Goal: Task Accomplishment & Management: Use online tool/utility

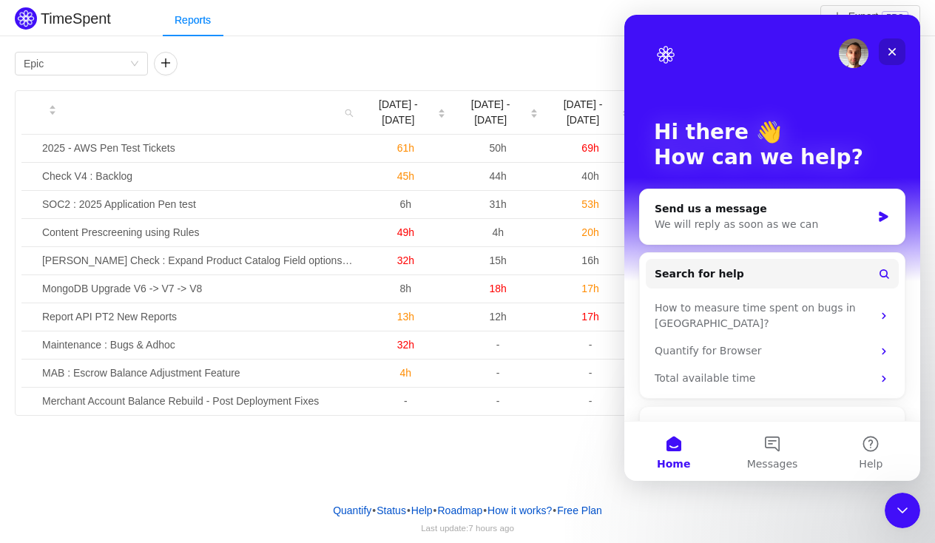
click at [892, 46] on icon "Close" at bounding box center [892, 52] width 12 height 12
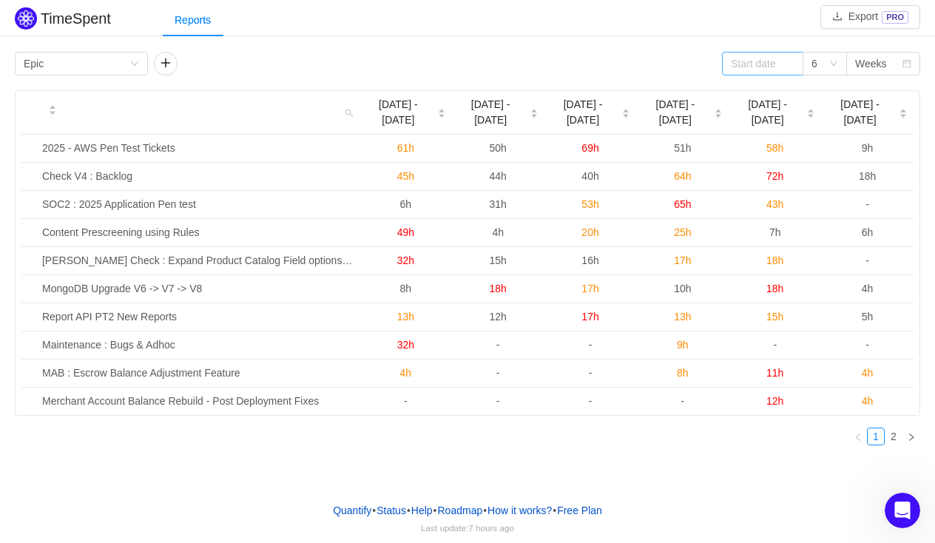
click at [784, 61] on span at bounding box center [789, 63] width 10 height 10
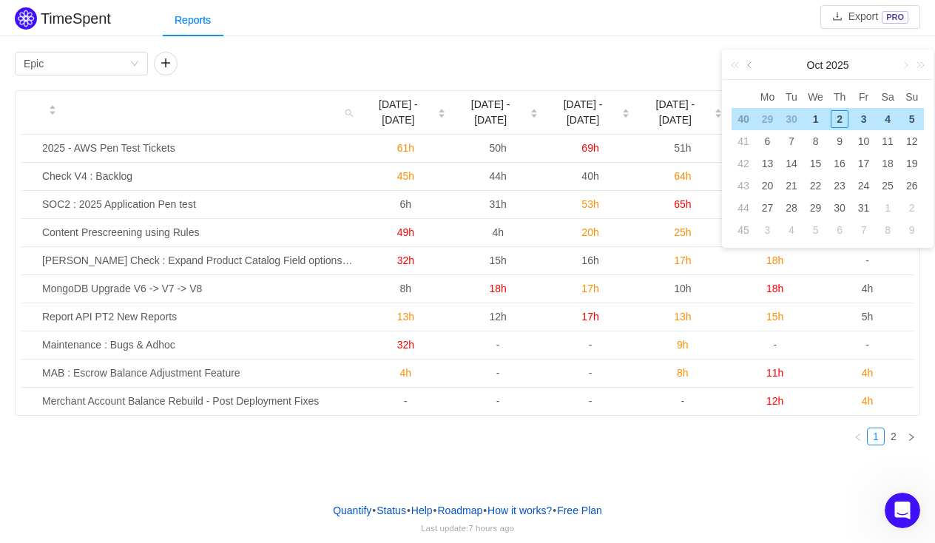
click at [753, 67] on link at bounding box center [750, 65] width 13 height 30
click at [768, 121] on div "1" at bounding box center [767, 119] width 18 height 18
type input "2025-09-01"
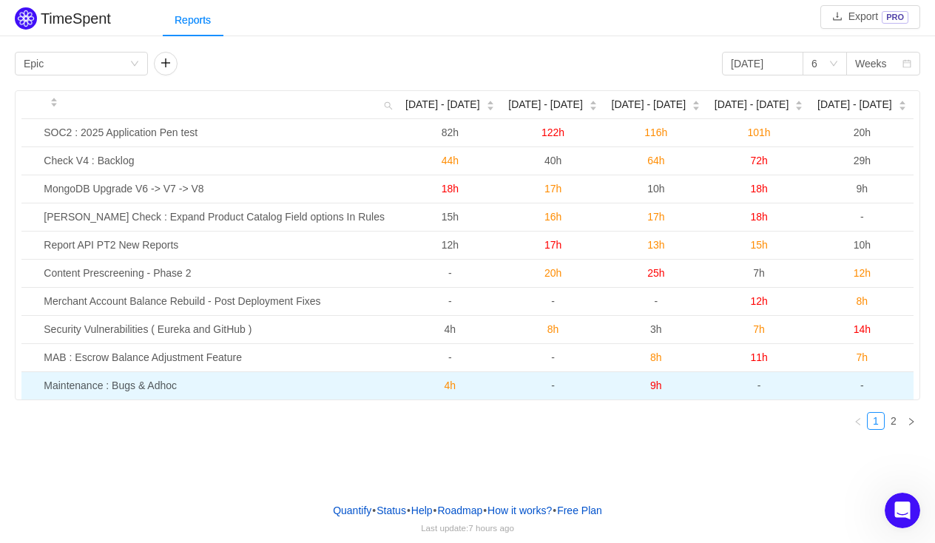
drag, startPoint x: 42, startPoint y: 134, endPoint x: 870, endPoint y: 390, distance: 866.3
click at [870, 390] on tbody "SOC2 : 2025 Application Pen test 82h 122h 116h 101h 20h Check V4 : Backlog 44h …" at bounding box center [467, 259] width 892 height 280
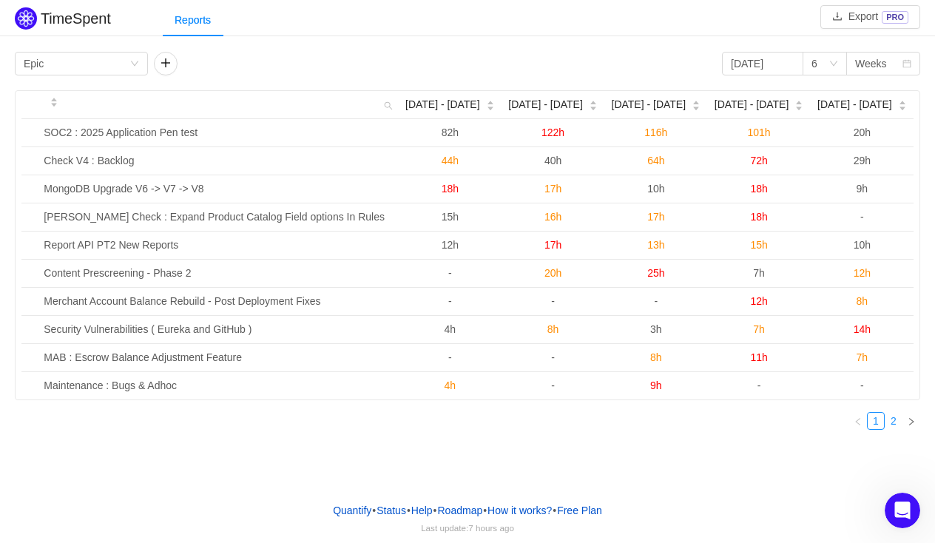
click at [896, 421] on link "2" at bounding box center [893, 421] width 16 height 16
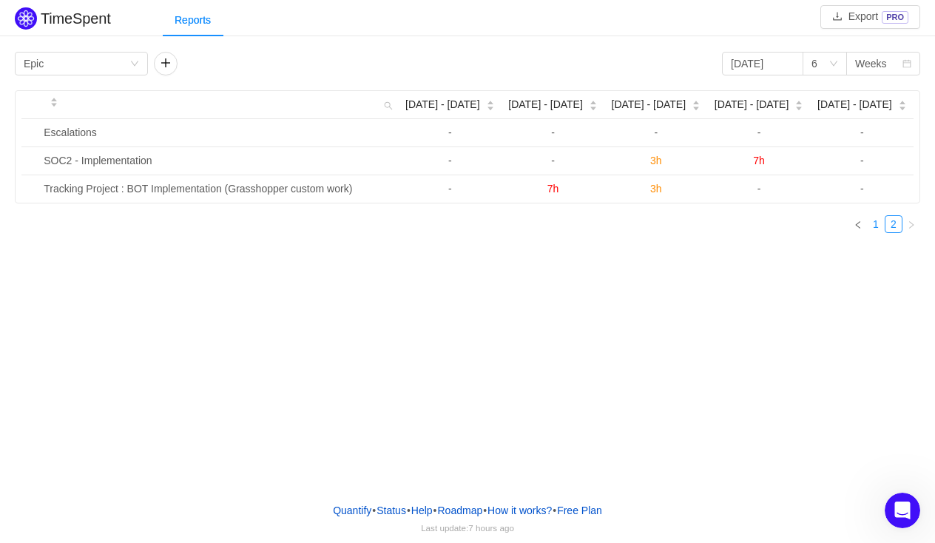
click at [877, 223] on link "1" at bounding box center [875, 224] width 16 height 16
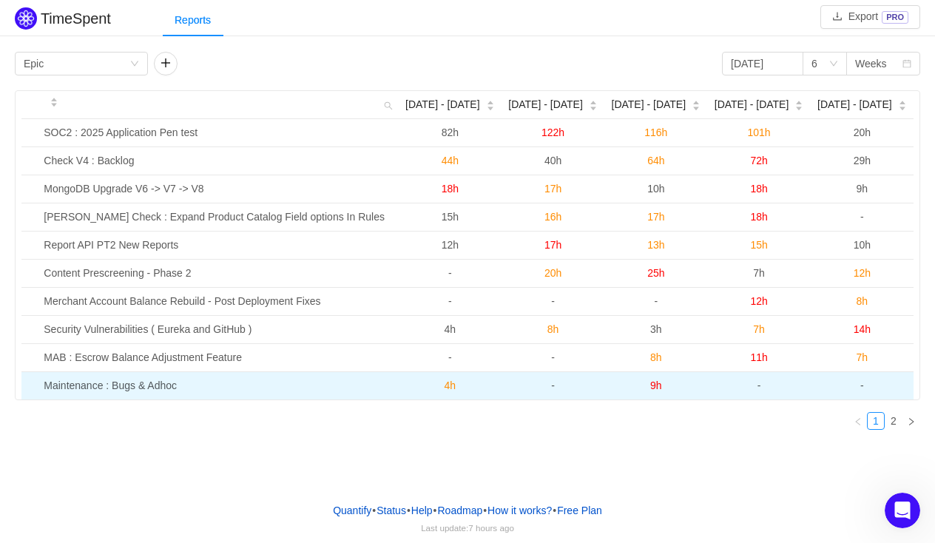
drag, startPoint x: 33, startPoint y: 129, endPoint x: 873, endPoint y: 386, distance: 879.0
click at [873, 386] on tbody "SOC2 : 2025 Application Pen test 82h 122h 116h 101h 20h Check V4 : Backlog 44h …" at bounding box center [467, 259] width 892 height 280
copy tbody "SOC2 : 2025 Application Pen test 82h 122h 116h 101h 20h Check V4 : Backlog 44h …"
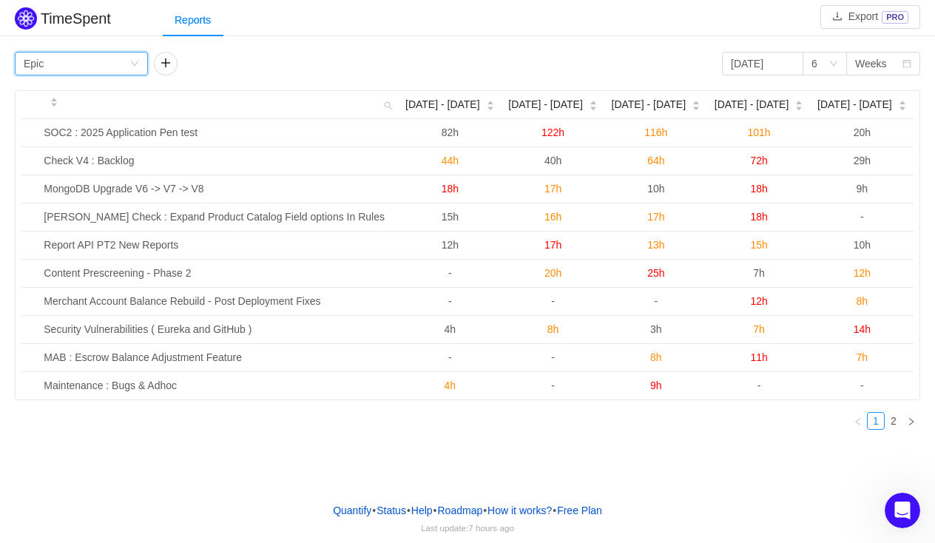
click at [98, 61] on div "Group by Epic" at bounding box center [77, 63] width 106 height 22
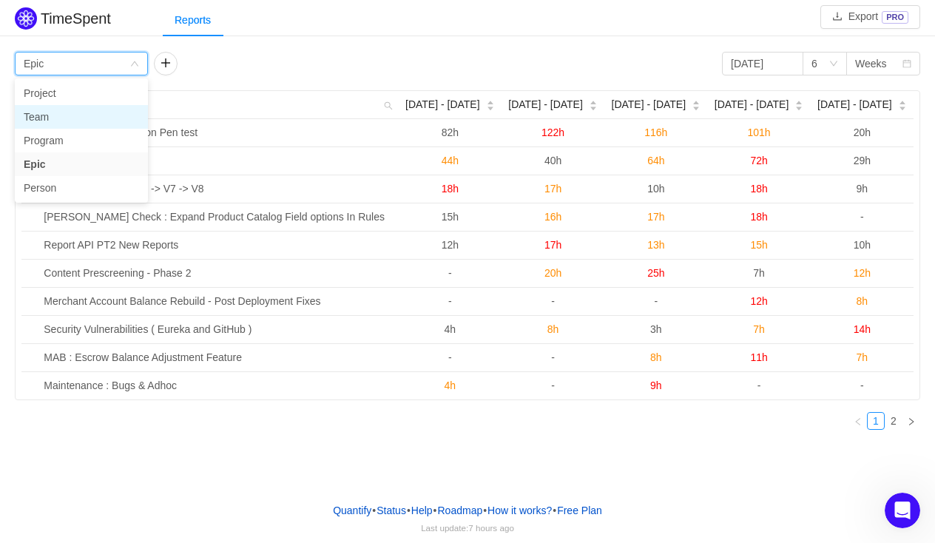
click at [78, 115] on li "Team" at bounding box center [81, 117] width 133 height 24
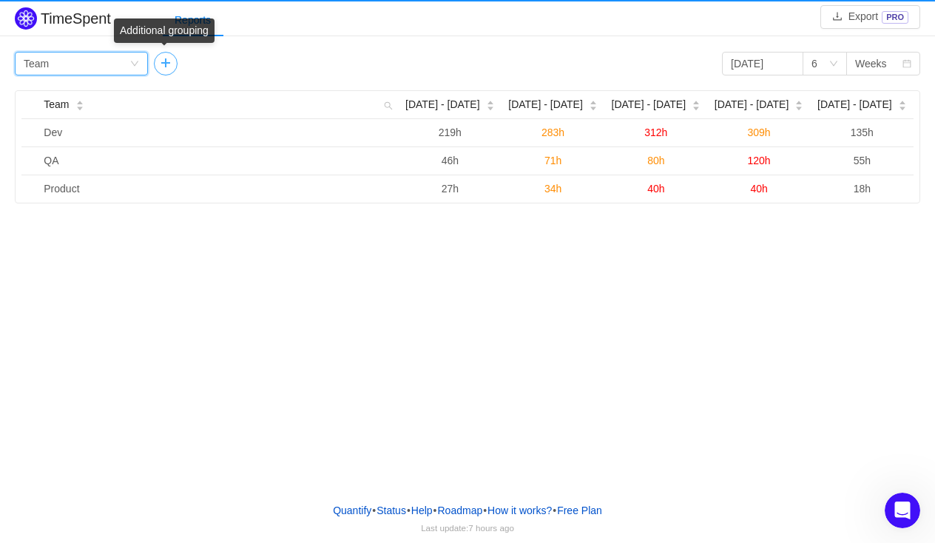
click at [160, 68] on button "button" at bounding box center [166, 64] width 24 height 24
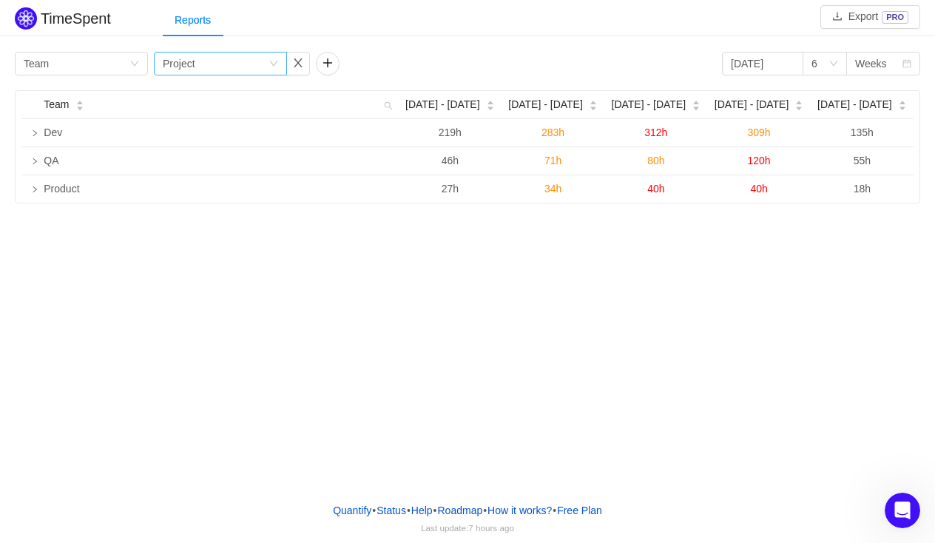
click at [240, 67] on div "Group by Project" at bounding box center [216, 63] width 106 height 22
click at [200, 159] on li "Epic" at bounding box center [220, 164] width 133 height 24
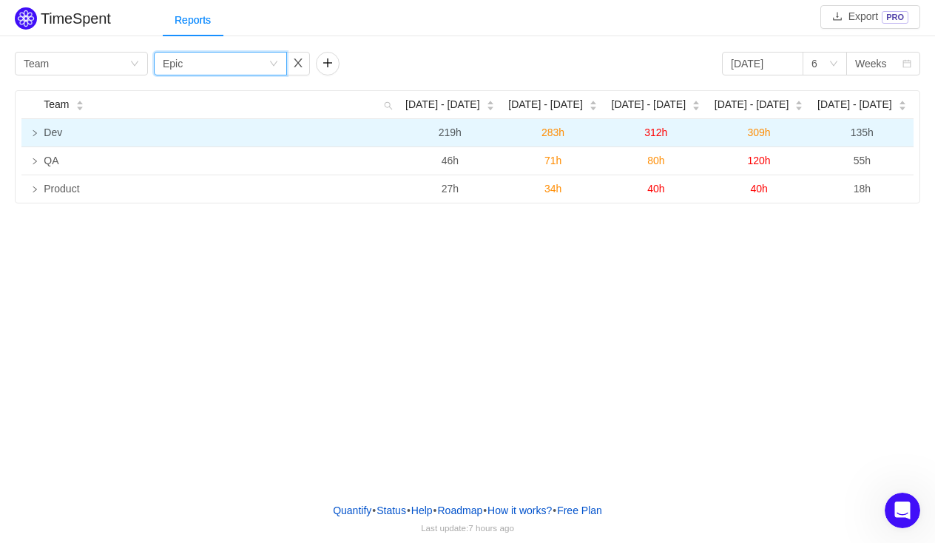
click at [37, 134] on icon "icon: right" at bounding box center [34, 132] width 7 height 7
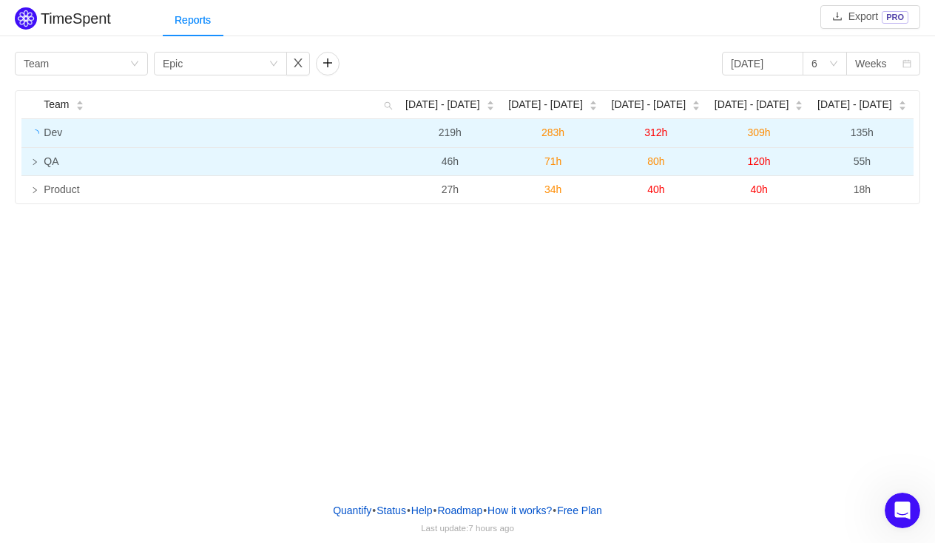
click at [35, 163] on icon "icon: right" at bounding box center [34, 161] width 7 height 7
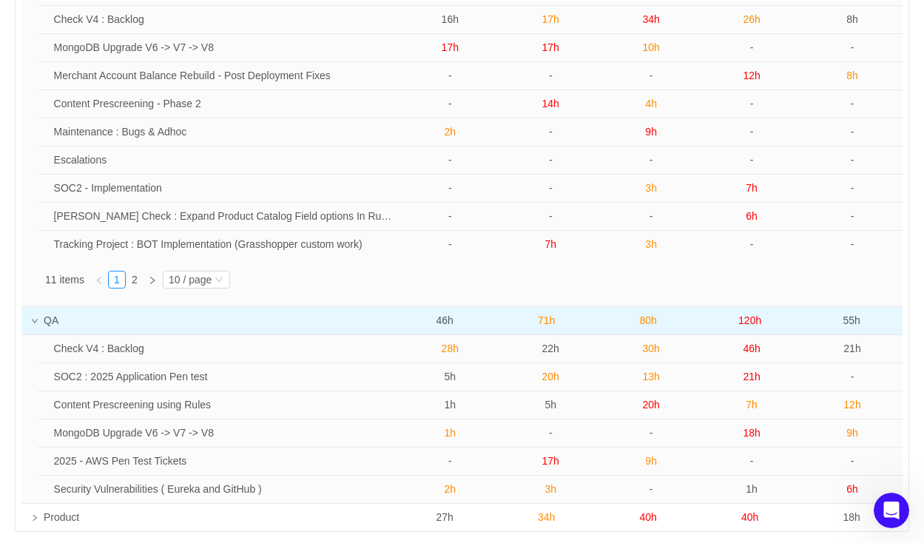
scroll to position [211, 0]
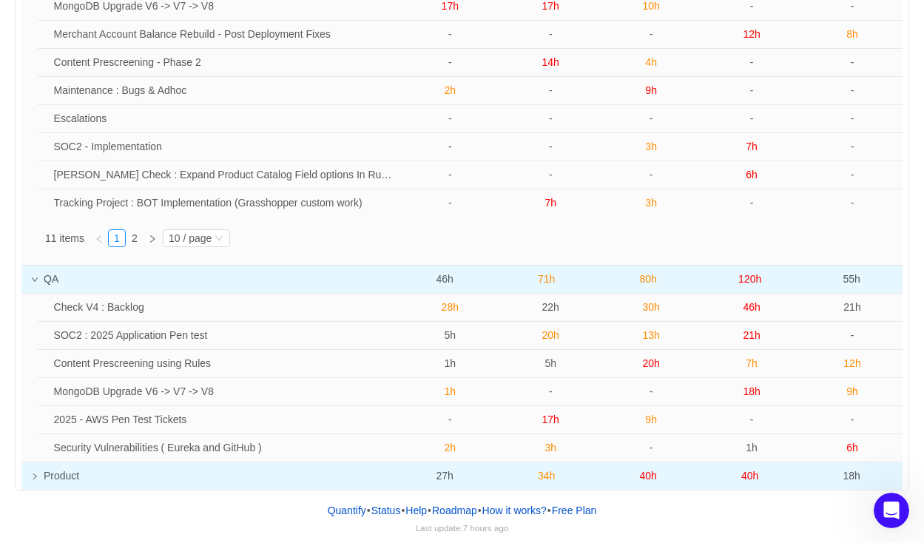
click at [35, 478] on icon "icon: right" at bounding box center [34, 475] width 7 height 7
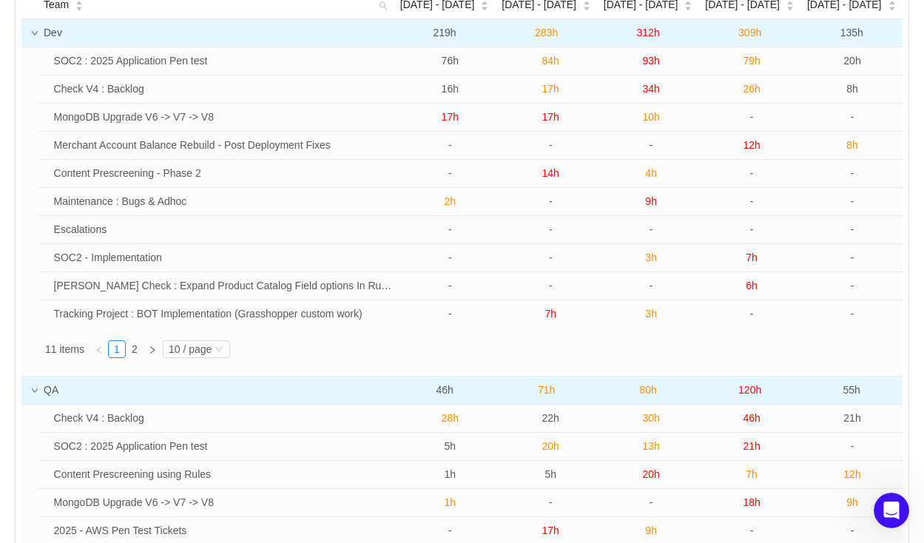
scroll to position [296, 0]
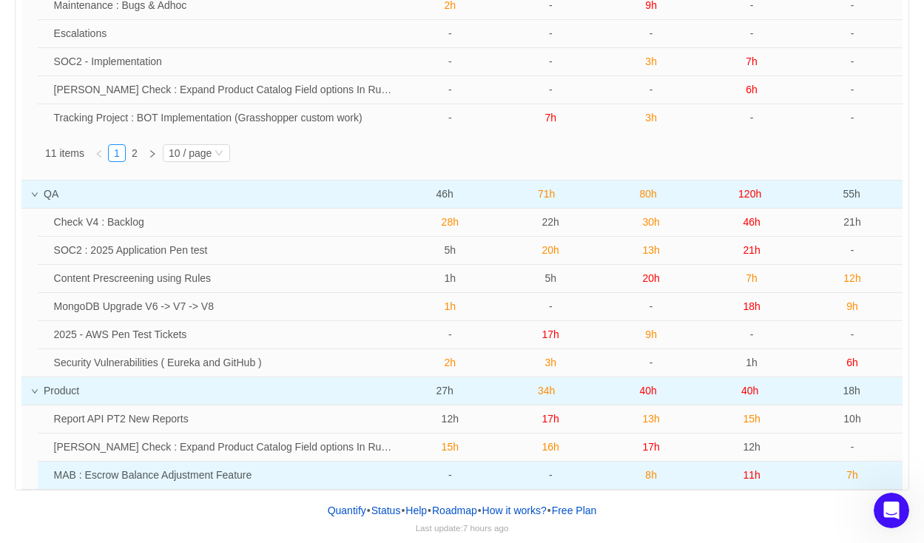
drag, startPoint x: 38, startPoint y: 121, endPoint x: 880, endPoint y: 475, distance: 912.7
click at [880, 475] on tbody "Dev 219h 283h 312h 309h 135h SOC2 : 2025 Application Pen test 76h 84h 93h 79h 2…" at bounding box center [461, 156] width 881 height 666
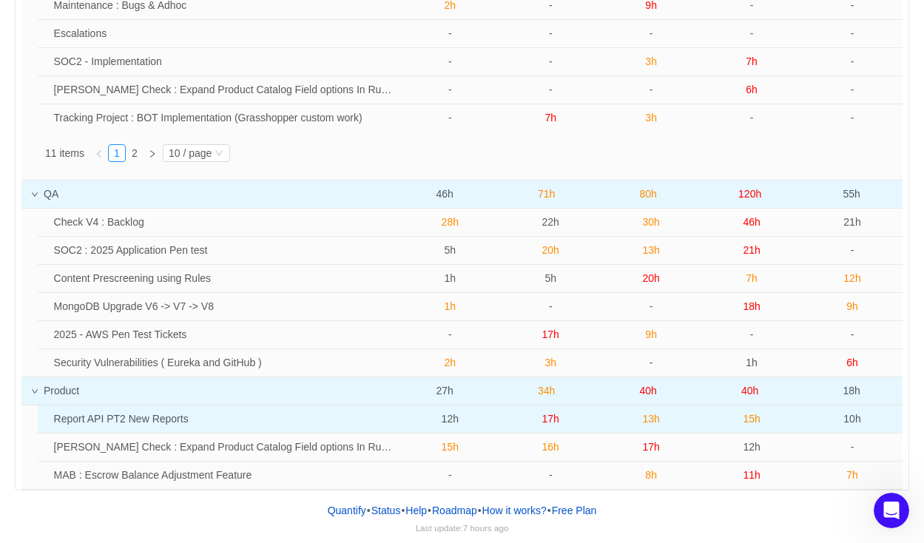
copy tbody "Dev 219h 283h 312h 309h 135h SOC2 : 2025 Application Pen test 76h 84h 93h 79h 2…"
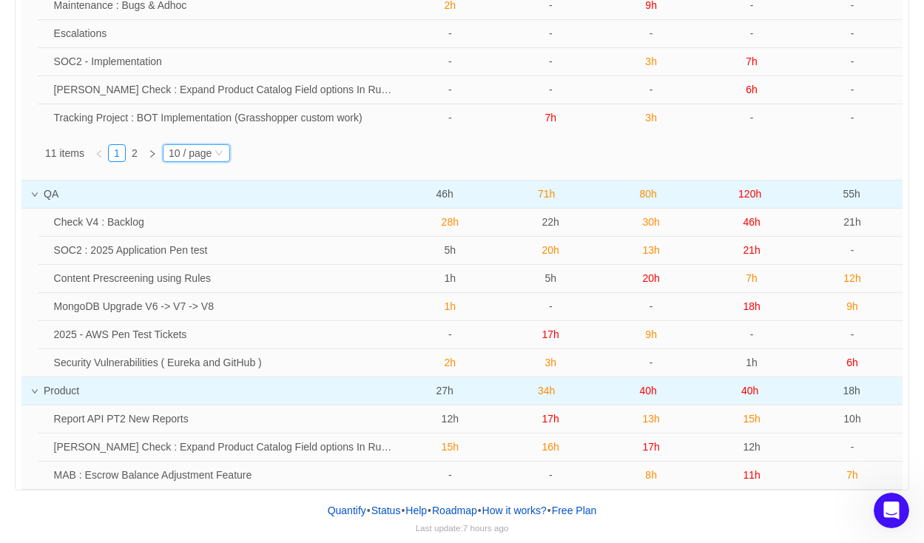
click at [201, 157] on div "10 / page" at bounding box center [190, 153] width 43 height 16
click at [198, 195] on li "20 / page" at bounding box center [200, 201] width 70 height 24
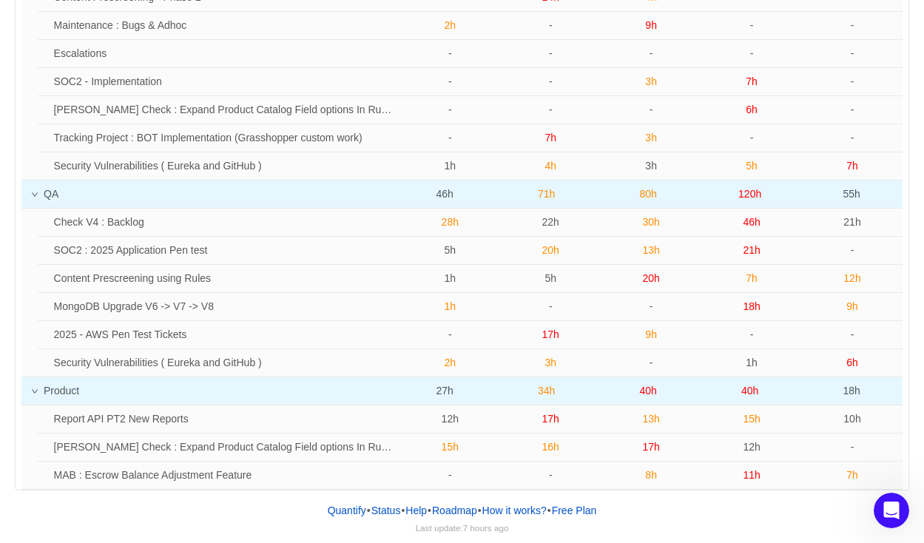
click at [7, 239] on div "Group by Team Group by Epic 2025-09-01 6 Weeks Team Sep 1 - 7 Sep 8 - 14 Sep 15…" at bounding box center [462, 131] width 924 height 718
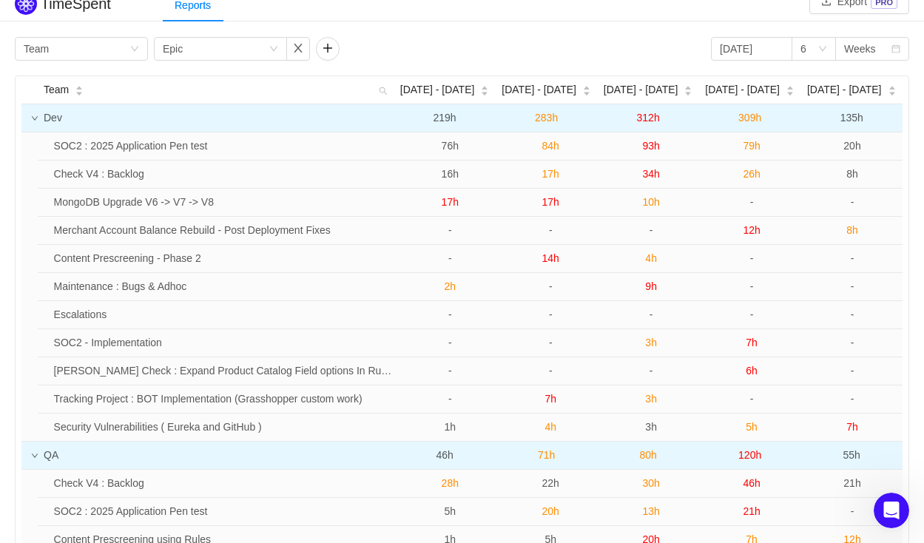
scroll to position [0, 0]
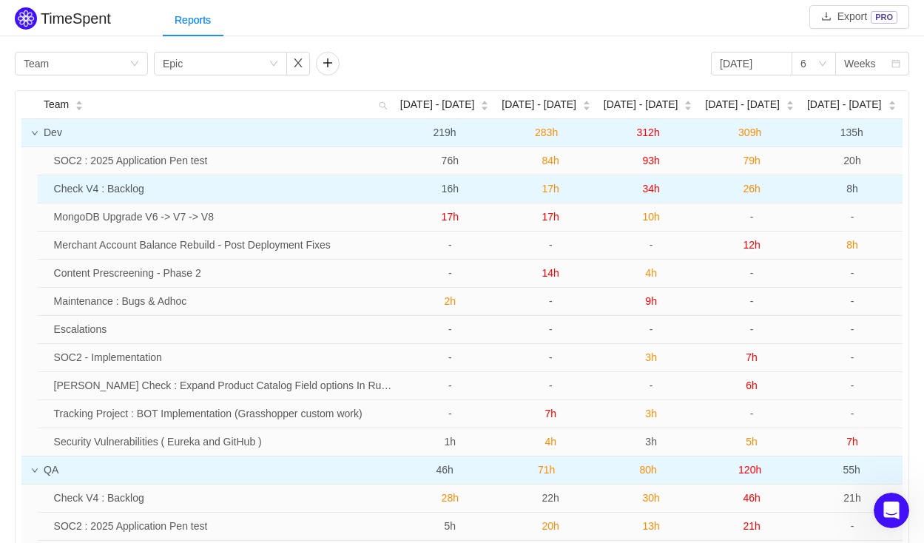
drag, startPoint x: 872, startPoint y: 476, endPoint x: 100, endPoint y: 200, distance: 820.0
click at [100, 200] on tbody "Dev 219h 283h 312h 309h 135h SOC2 : 2025 Application Pen test 76h 84h 93h 79h 2…" at bounding box center [461, 442] width 881 height 646
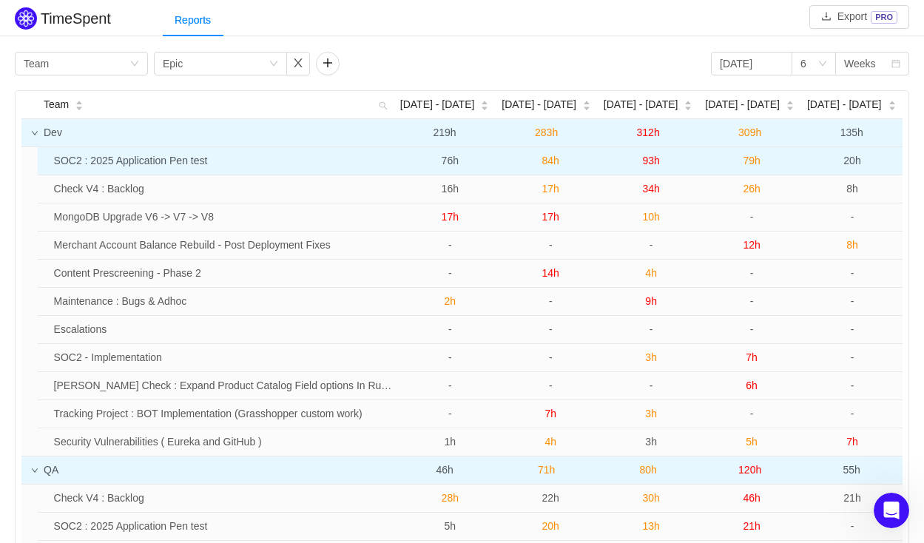
click at [38, 162] on td at bounding box center [43, 161] width 10 height 28
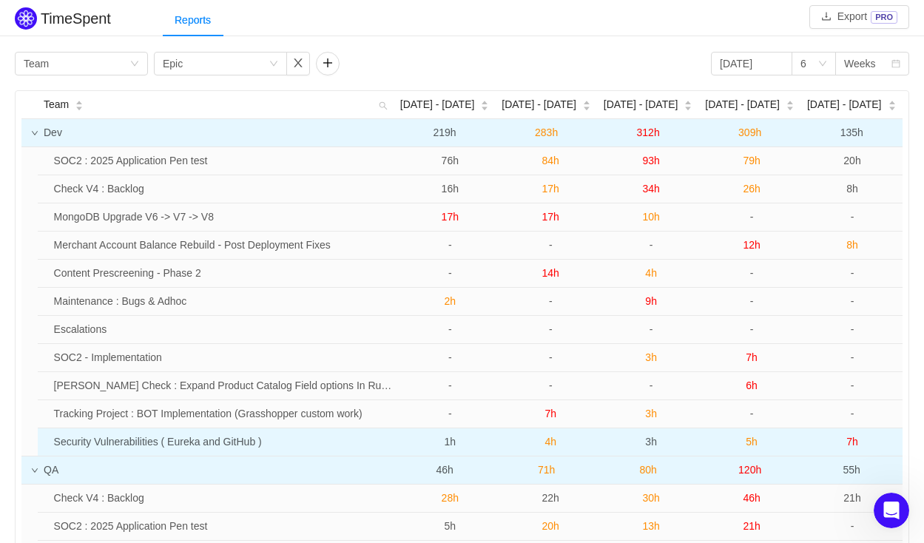
drag, startPoint x: 49, startPoint y: 160, endPoint x: 876, endPoint y: 440, distance: 873.4
click at [876, 440] on tbody "SOC2 : 2025 Application Pen test 76h 84h 93h 79h 20h Check V4 : Backlog 16h 17h…" at bounding box center [470, 301] width 864 height 308
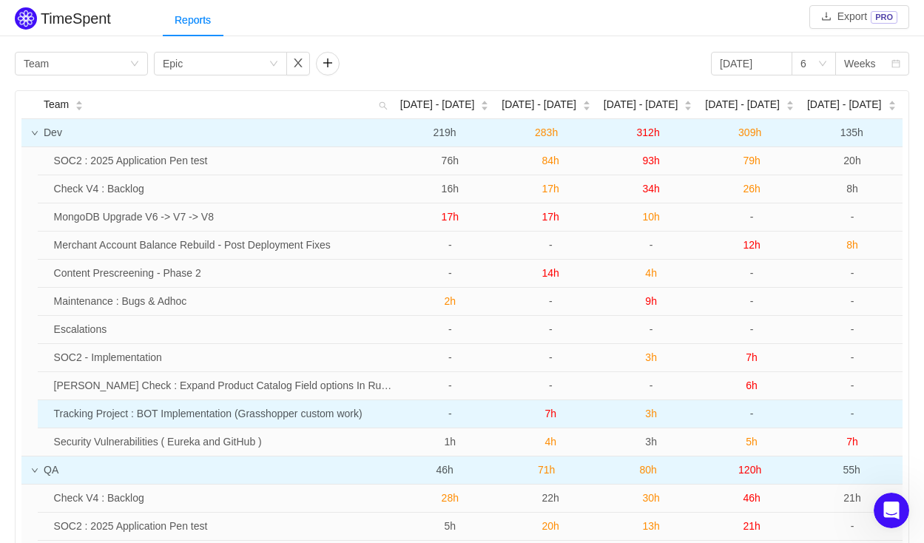
copy tbody "SOC2 : 2025 Application Pen test 76h 84h 93h 79h 20h Check V4 : Backlog 16h 17h…"
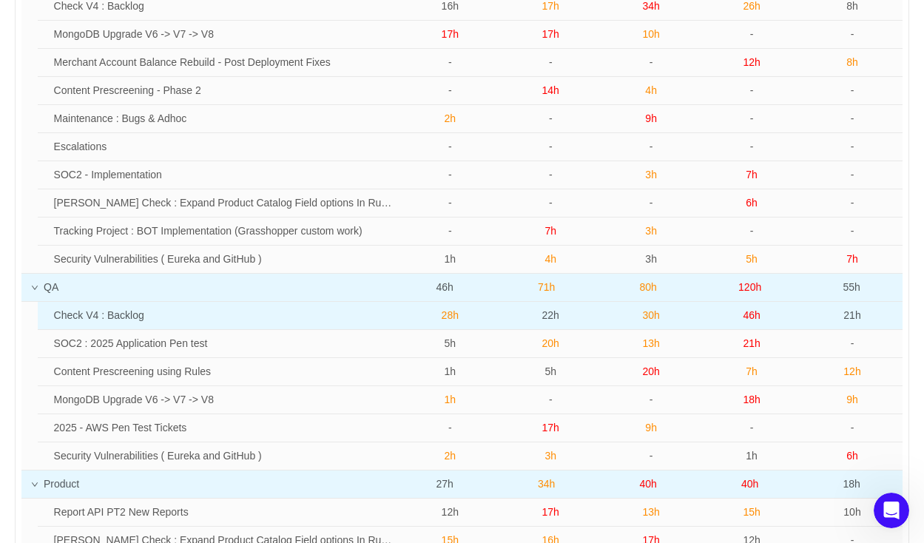
scroll to position [276, 0]
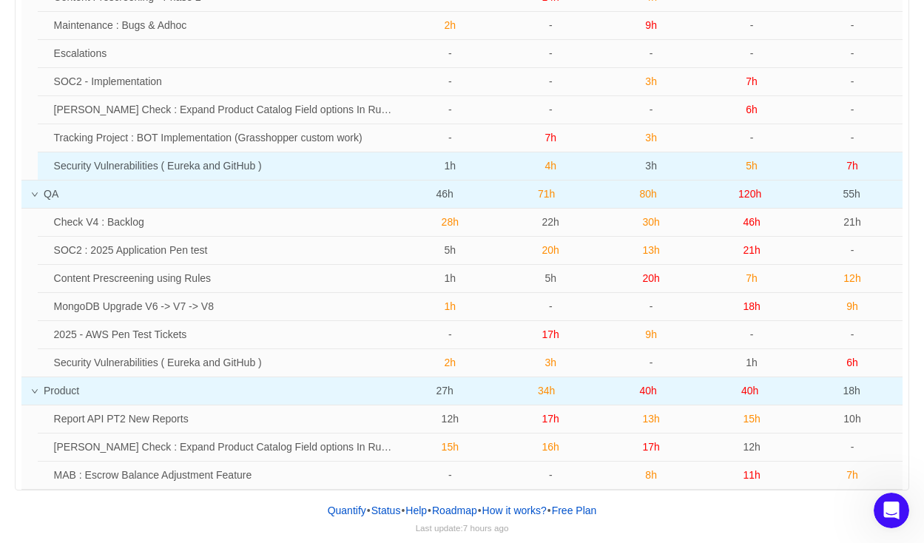
copy tbody "SOC2 : 2025 Application Pen test 76h 84h 93h 79h 20h Check V4 : Backlog 16h 17h…"
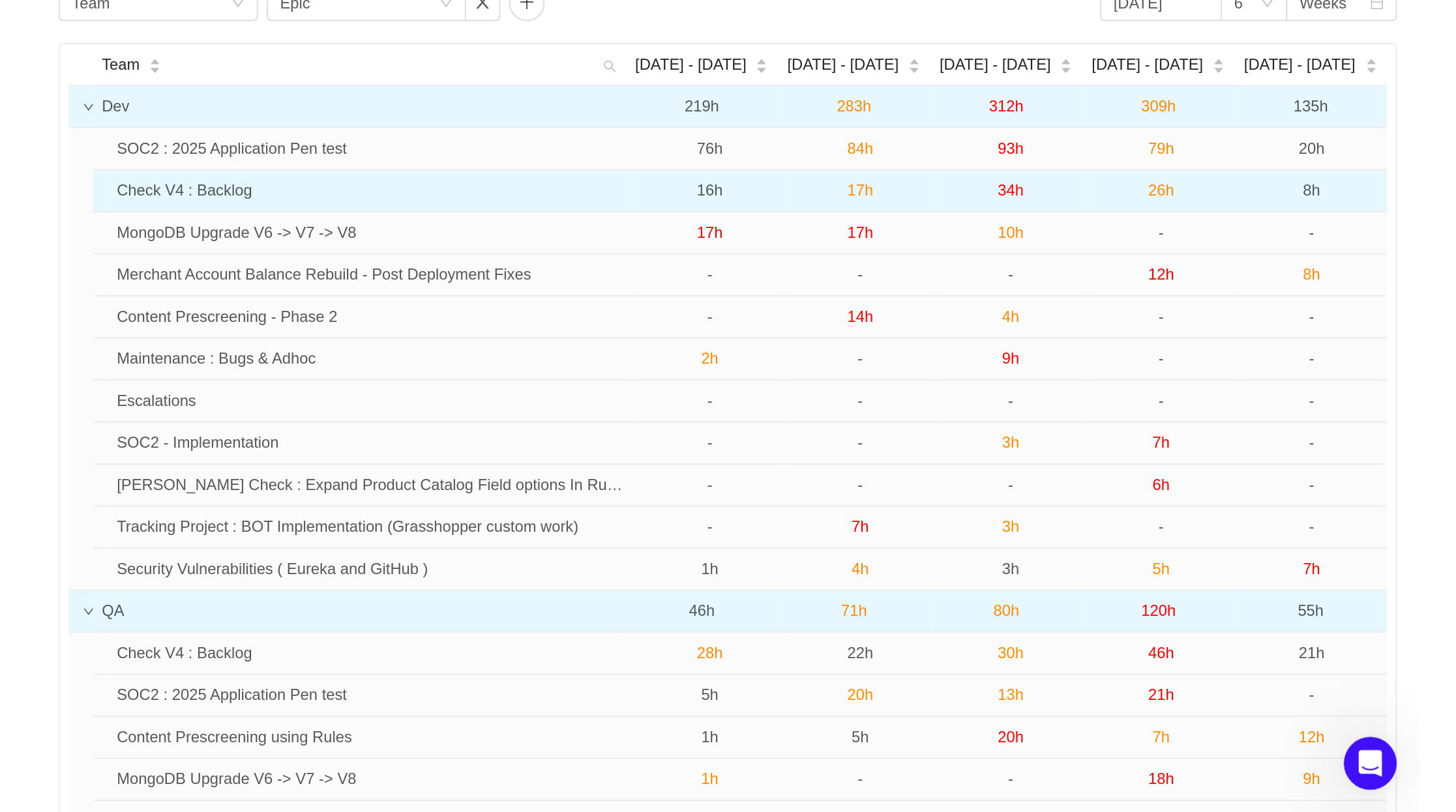
scroll to position [0, 0]
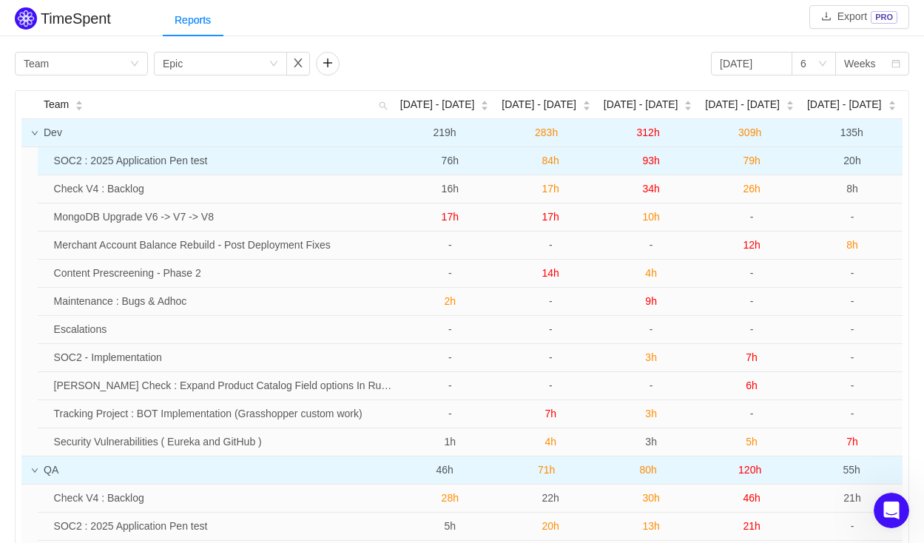
click at [119, 174] on td "SOC2 : 2025 Application Pen test" at bounding box center [224, 161] width 352 height 28
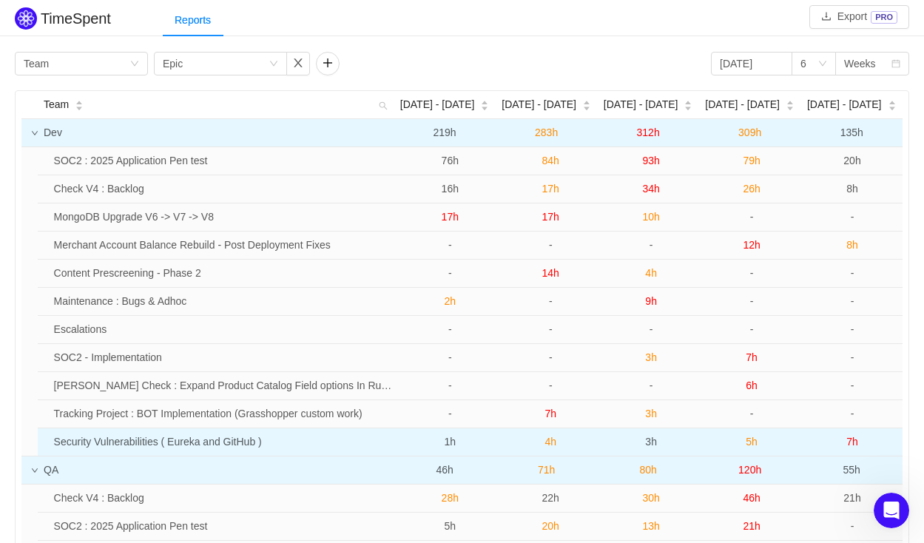
drag, startPoint x: 55, startPoint y: 160, endPoint x: 859, endPoint y: 441, distance: 851.7
click at [859, 441] on tbody "SOC2 : 2025 Application Pen test 76h 84h 93h 79h 20h Check V4 : Backlog 16h 17h…" at bounding box center [470, 301] width 864 height 308
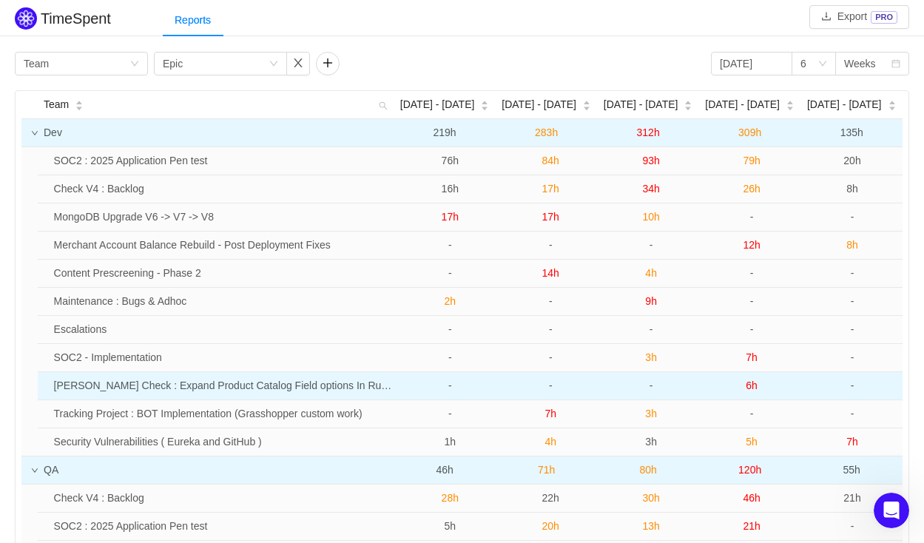
copy tbody "SOC2 : 2025 Application Pen test 76h 84h 93h 79h 20h Check V4 : Backlog 16h 17h…"
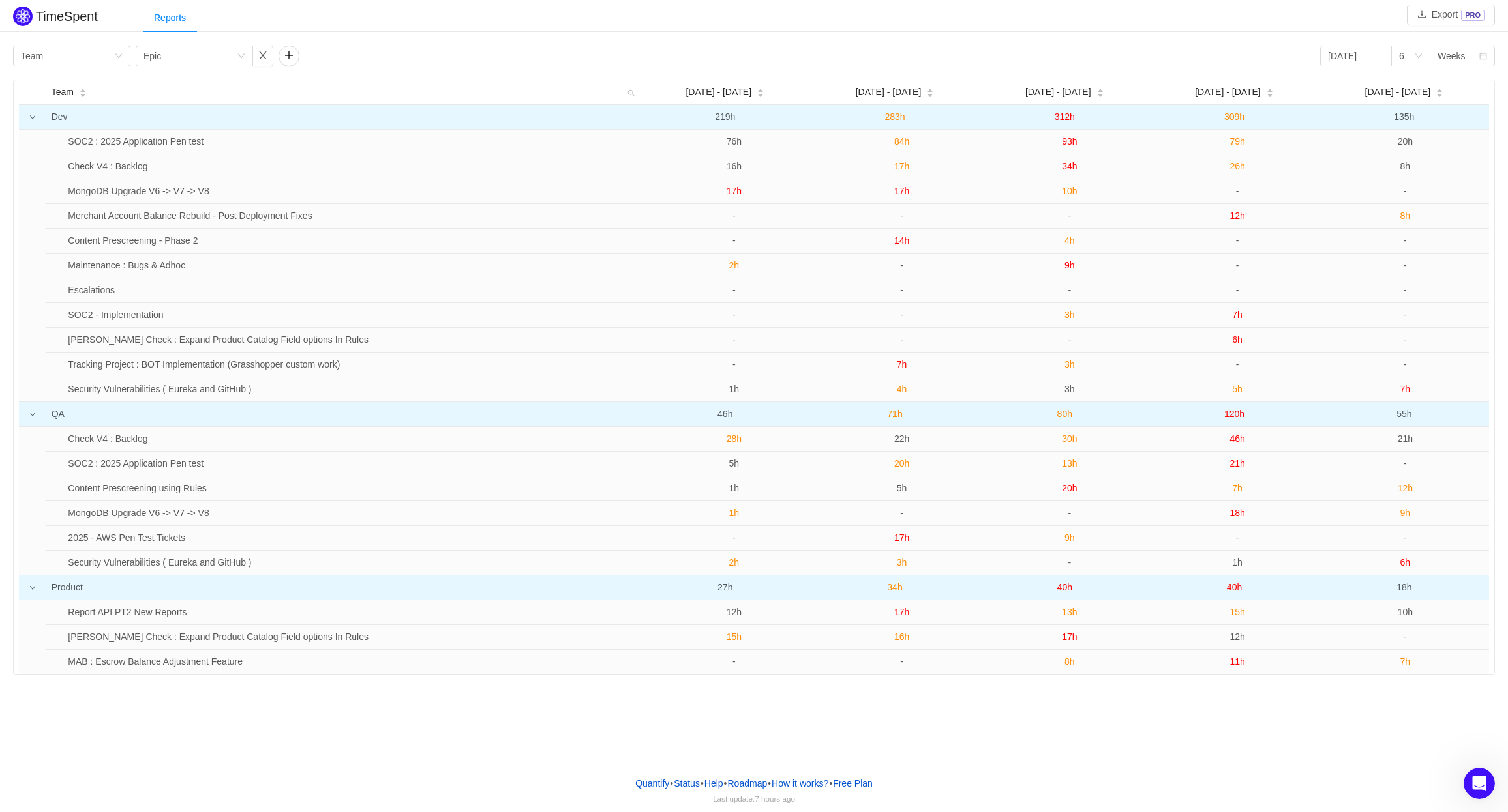
click at [263, 478] on div "TimeSpent Export PRO Reports Group by Team Group by Epic 2025-09-01 6 Weeks Tea…" at bounding box center [754, 383] width 1508 height 766
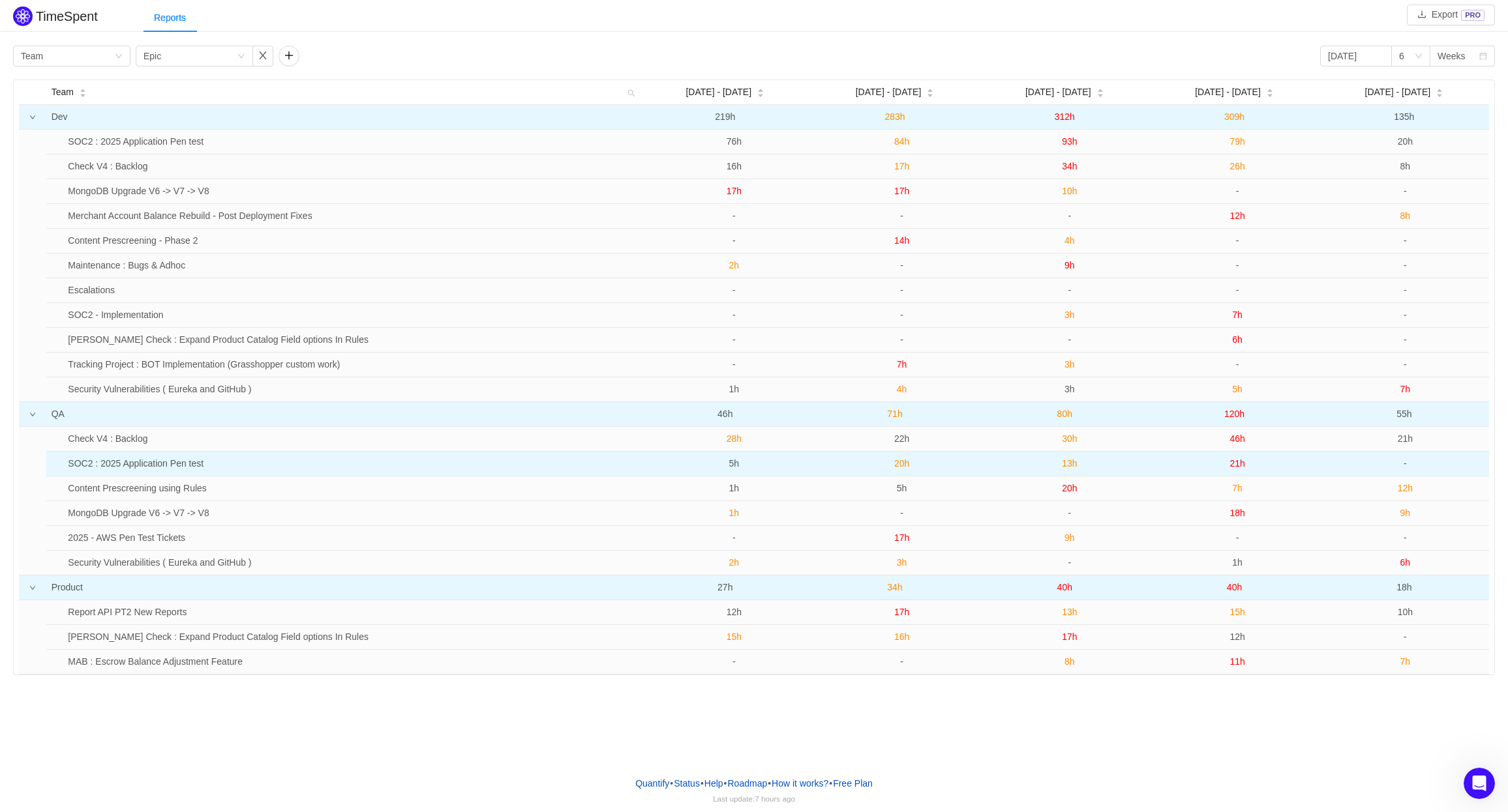
drag, startPoint x: 209, startPoint y: 464, endPoint x: 564, endPoint y: 466, distance: 355.0
click at [564, 466] on td "SOC2 : 2025 Application Pen test" at bounding box center [355, 464] width 586 height 25
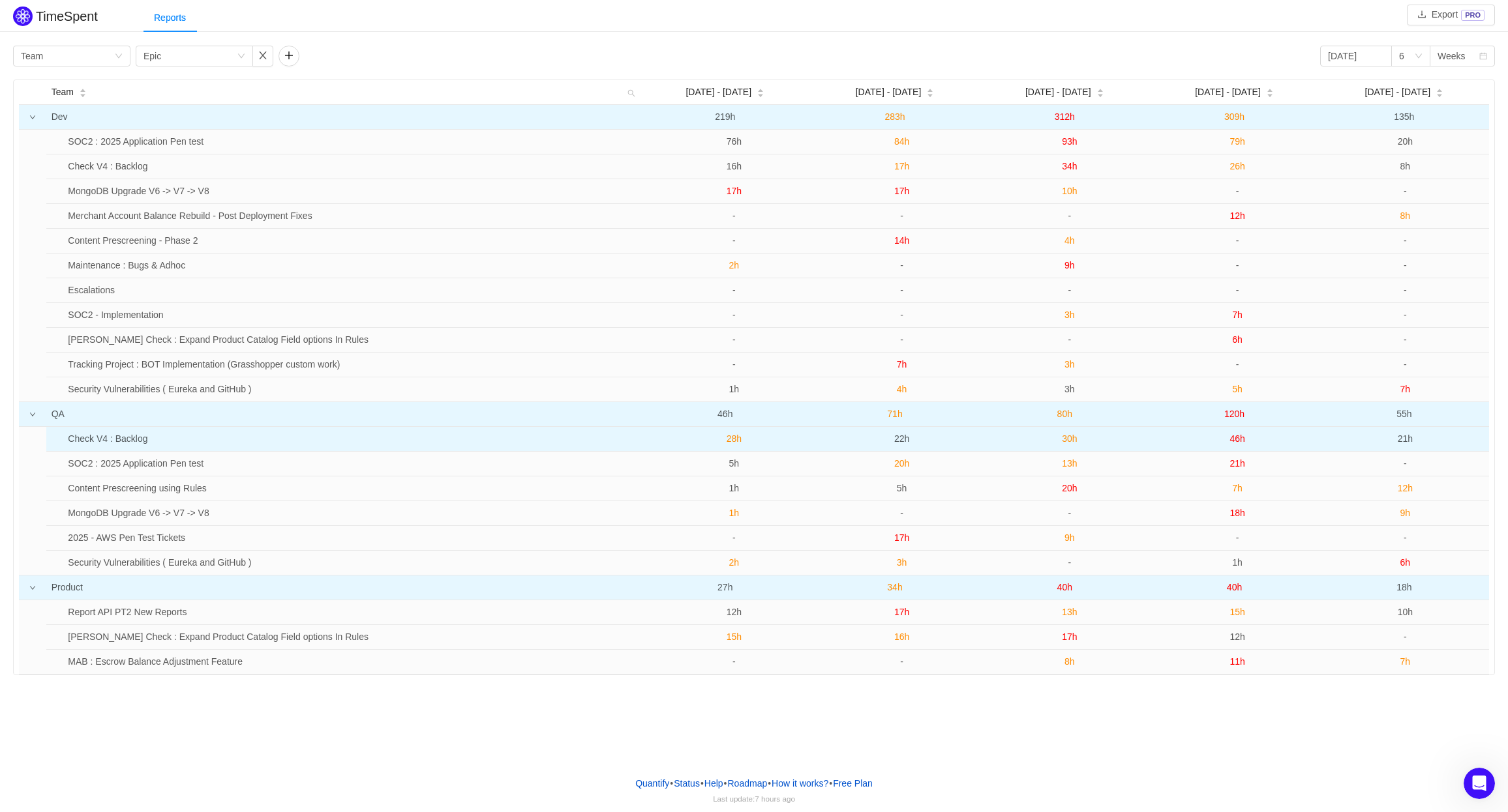
drag, startPoint x: 706, startPoint y: 439, endPoint x: 1347, endPoint y: 447, distance: 641.0
click at [824, 447] on tr "Check V4 : Backlog 28h 22h 30h 46h 21h" at bounding box center [767, 439] width 1443 height 25
copy tr "28h 22h 30h 46h 21h"
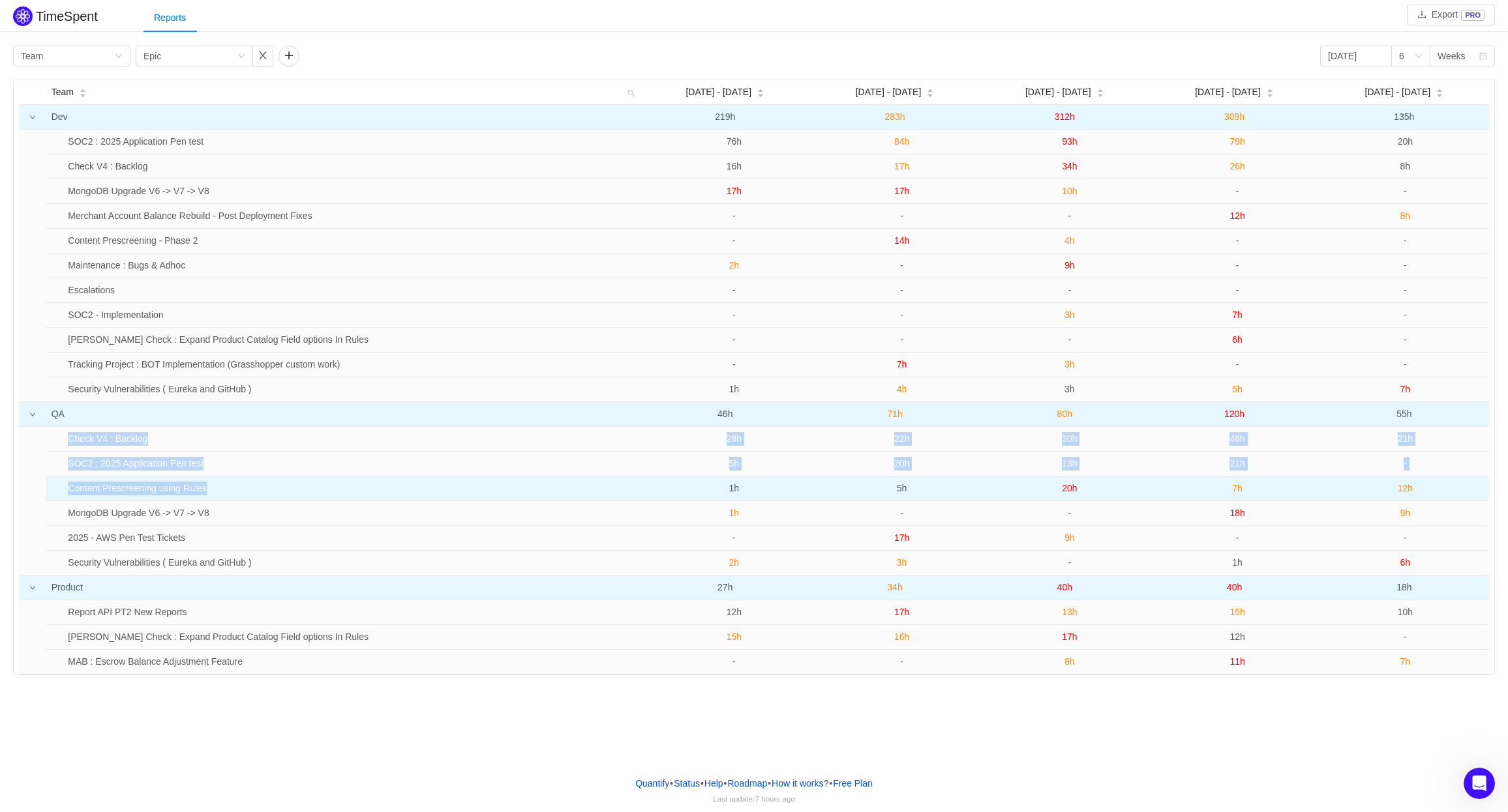
drag, startPoint x: 52, startPoint y: 436, endPoint x: 559, endPoint y: 484, distance: 509.3
click at [559, 478] on tbody "Check V4 : Backlog 28h 22h 30h 46h 21h SOC2 : 2025 Application Pen test 5h 20h …" at bounding box center [767, 501] width 1443 height 148
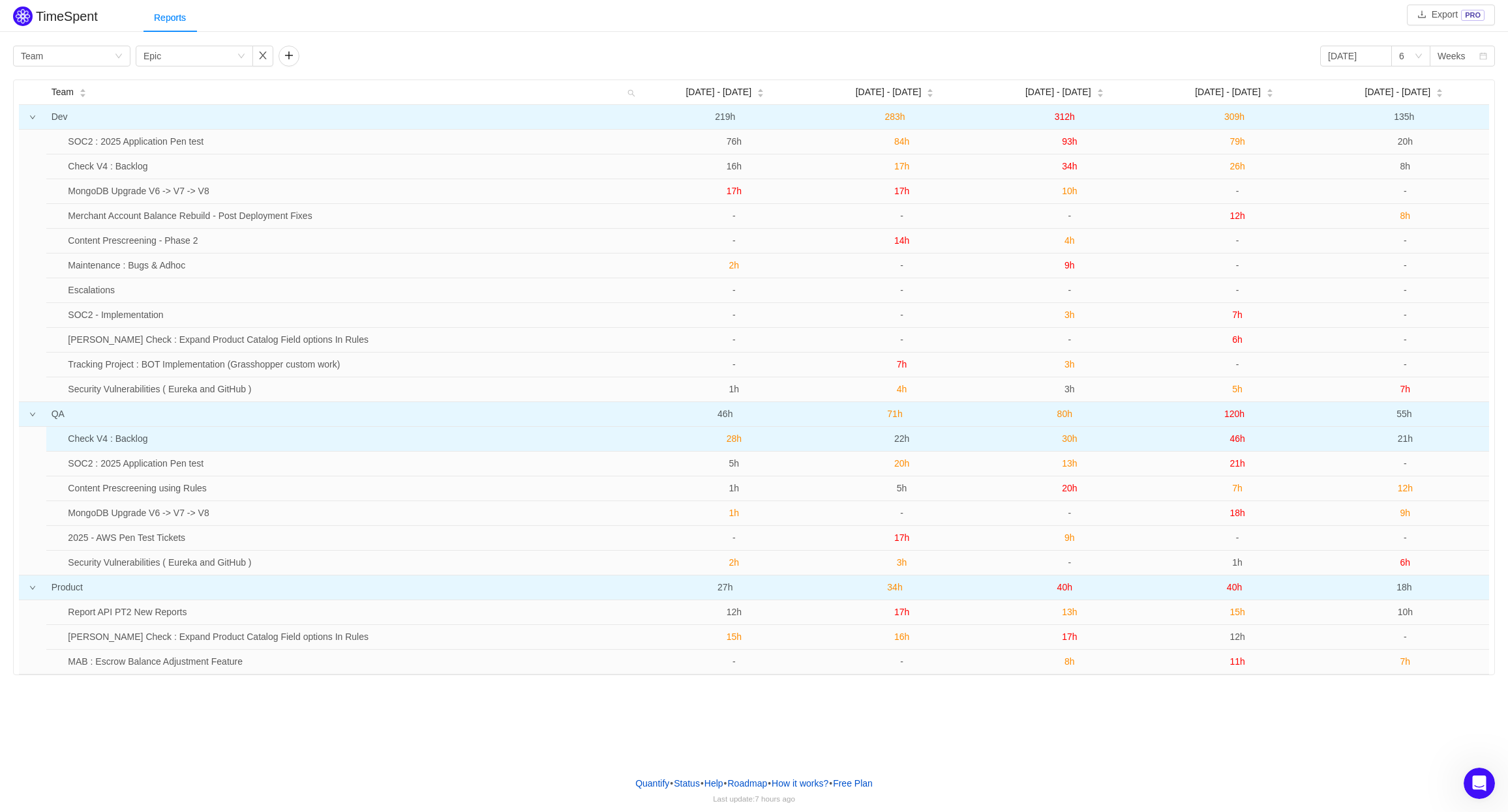
click at [164, 442] on td "Check V4 : Backlog" at bounding box center [355, 439] width 586 height 25
click at [114, 439] on td "Check V4 : Backlog" at bounding box center [355, 439] width 586 height 25
click at [735, 441] on span "28h" at bounding box center [734, 439] width 15 height 11
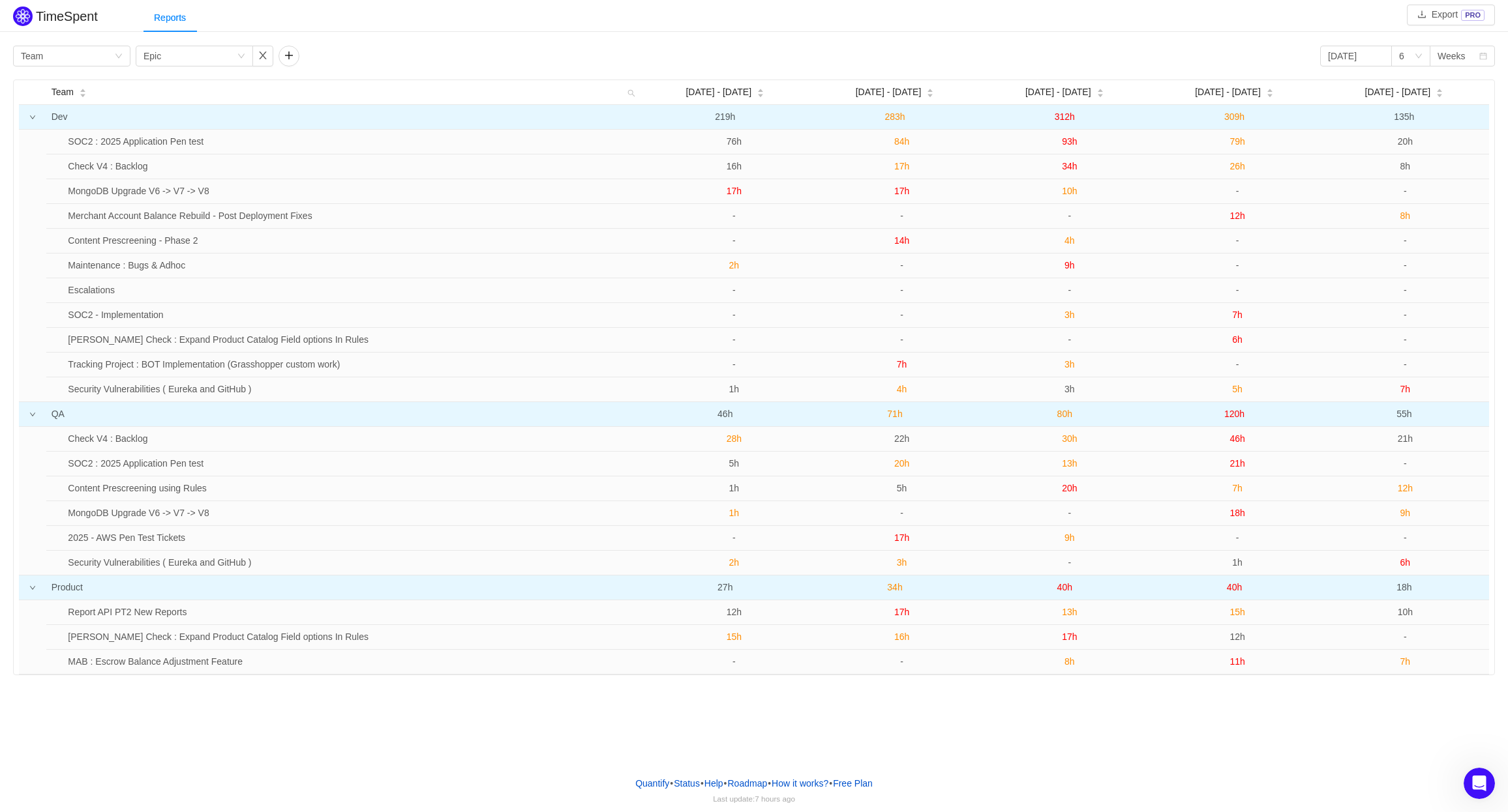
click at [824, 416] on span "71h" at bounding box center [894, 414] width 15 height 11
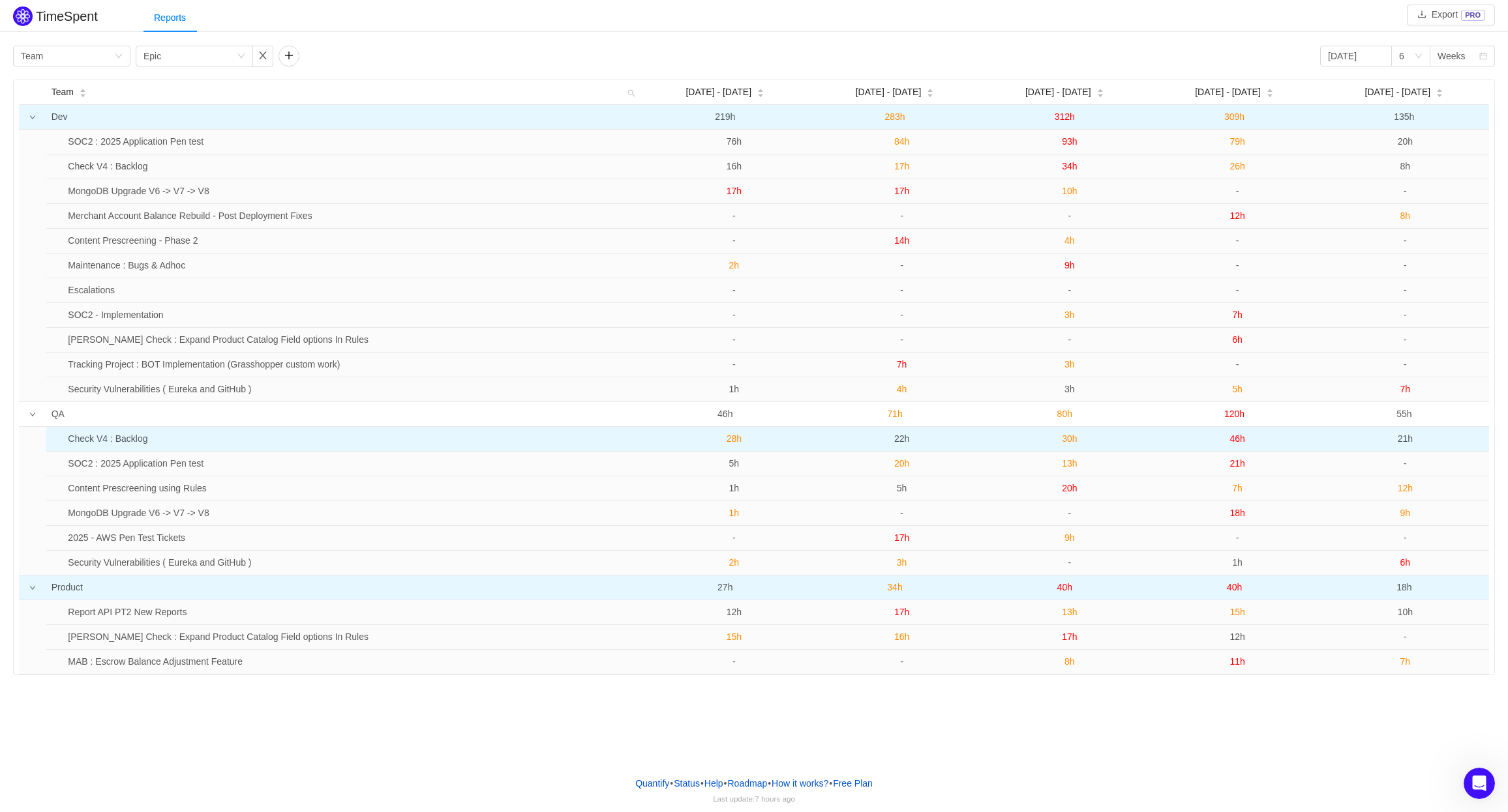
click at [824, 438] on td "30h" at bounding box center [1069, 439] width 168 height 25
click at [824, 439] on span "30h" at bounding box center [1069, 439] width 15 height 11
click at [824, 439] on span "46h" at bounding box center [1236, 439] width 15 height 11
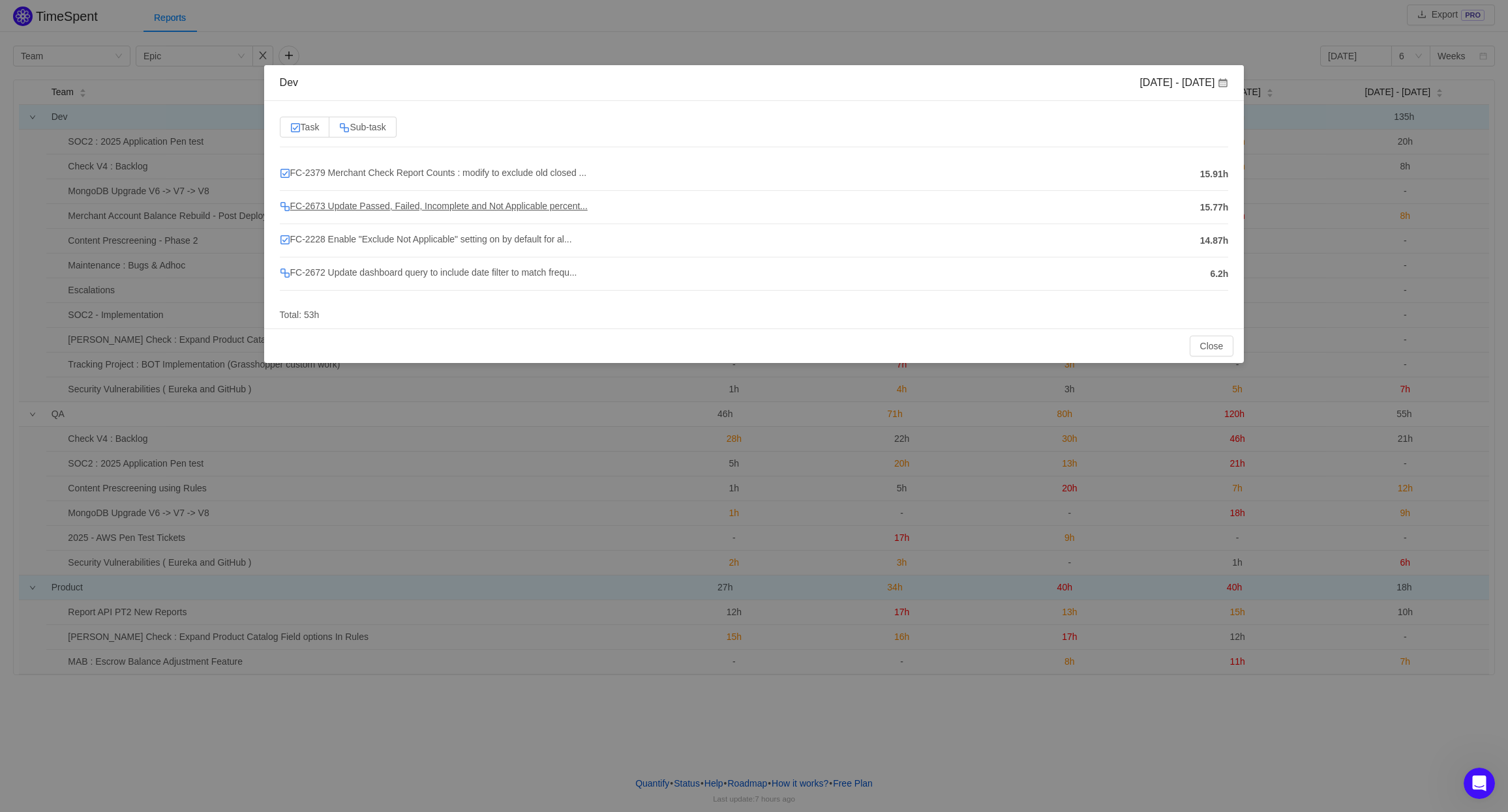
click at [313, 208] on span "FC-2673 Update Passed, Failed, Incomplete and Not Applicable percent..." at bounding box center [433, 206] width 308 height 11
click at [309, 175] on span "FC-2379 Merchant Check Report Counts : modify to exclude old closed ..." at bounding box center [433, 173] width 307 height 11
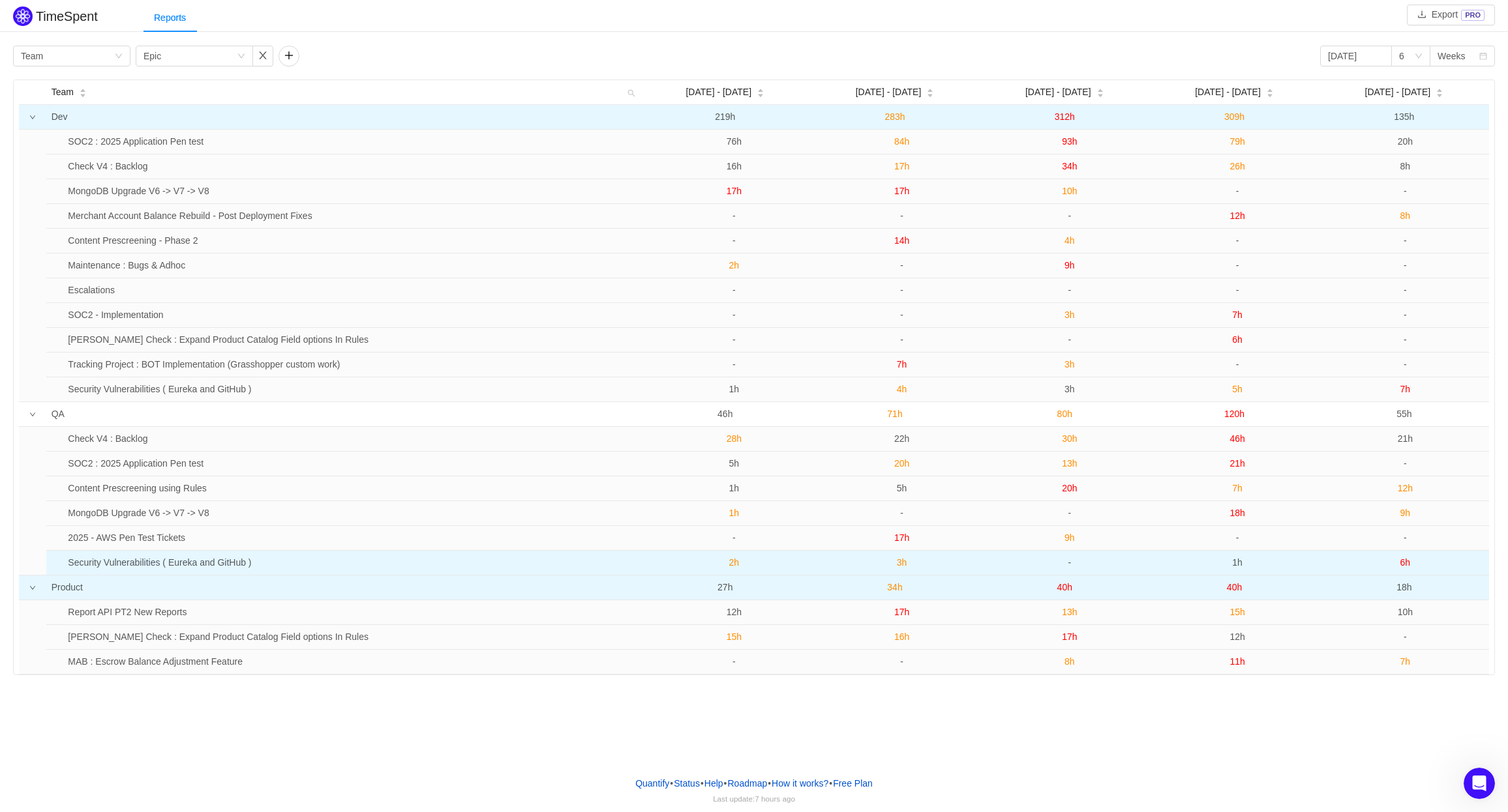
drag, startPoint x: 56, startPoint y: 443, endPoint x: 1413, endPoint y: 562, distance: 1362.2
click at [824, 478] on tbody "Check V4 : Backlog 28h 22h 30h 46h 21h SOC2 : 2025 Application Pen test 5h 20h …" at bounding box center [767, 501] width 1443 height 148
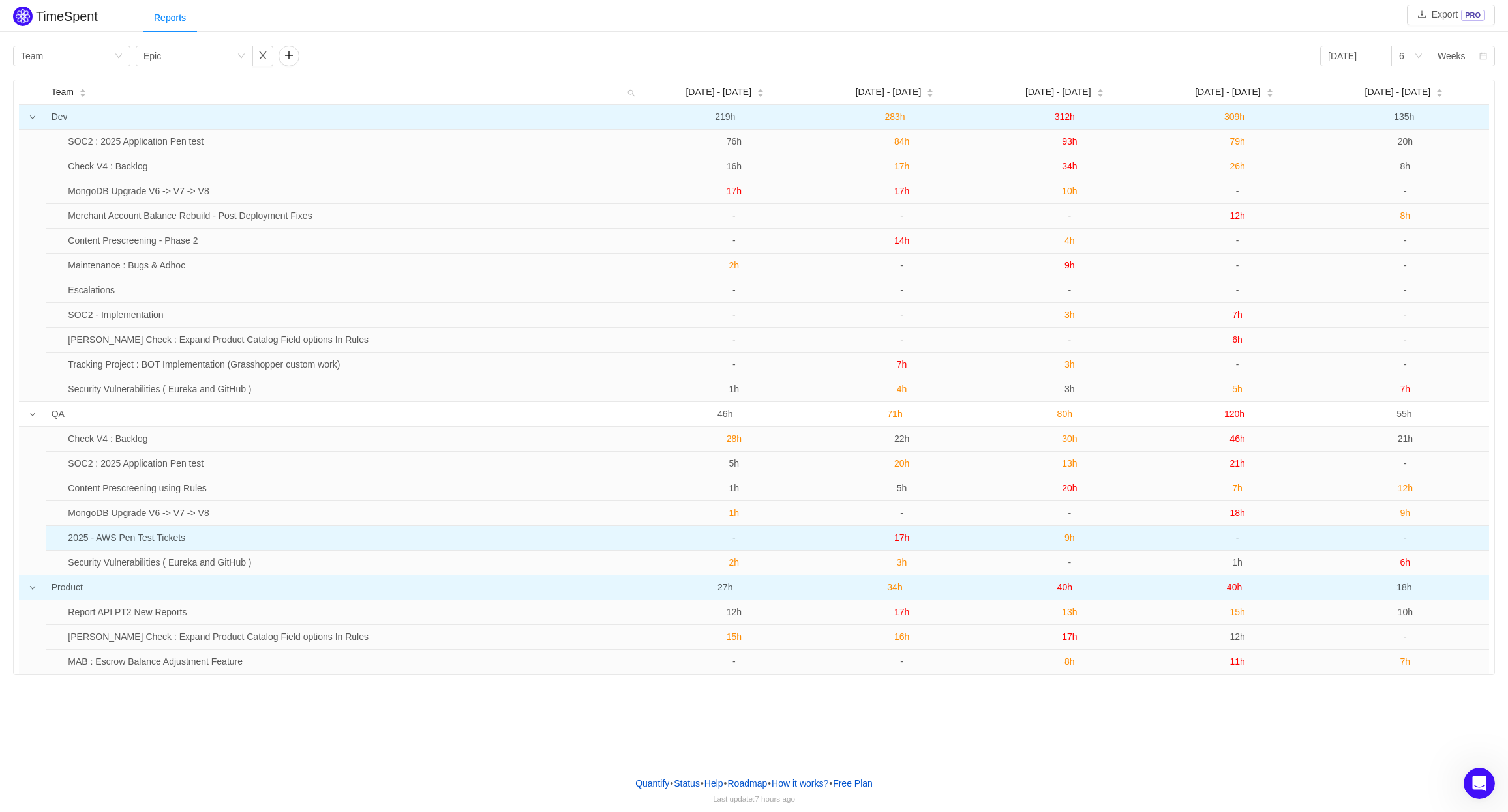
copy tbody "Check V4 : Backlog 28h 22h 30h 46h 21h SOC2 : 2025 Application Pen test 5h 20h …"
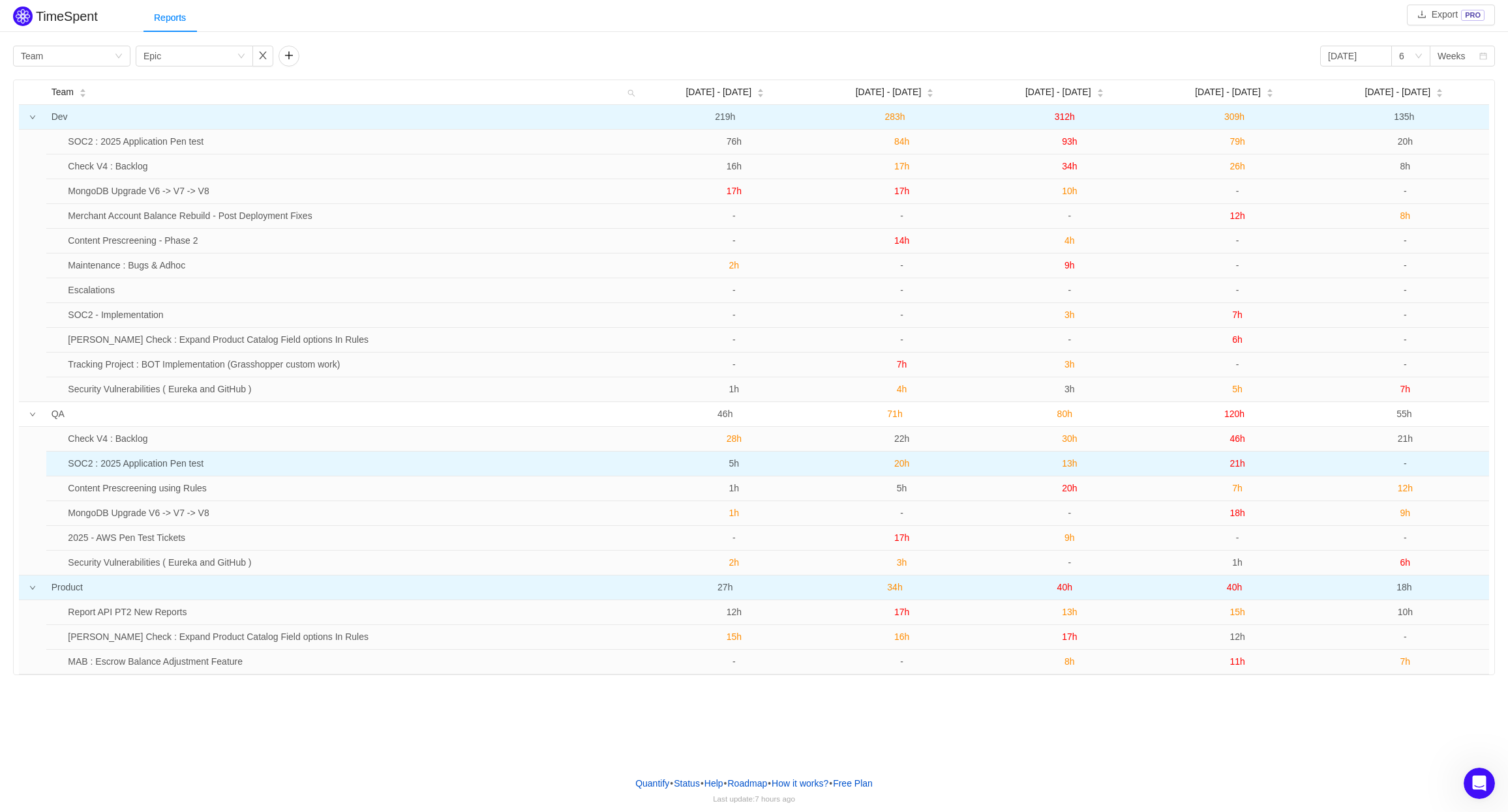
click at [484, 474] on td "SOC2 : 2025 Application Pen test" at bounding box center [355, 464] width 586 height 25
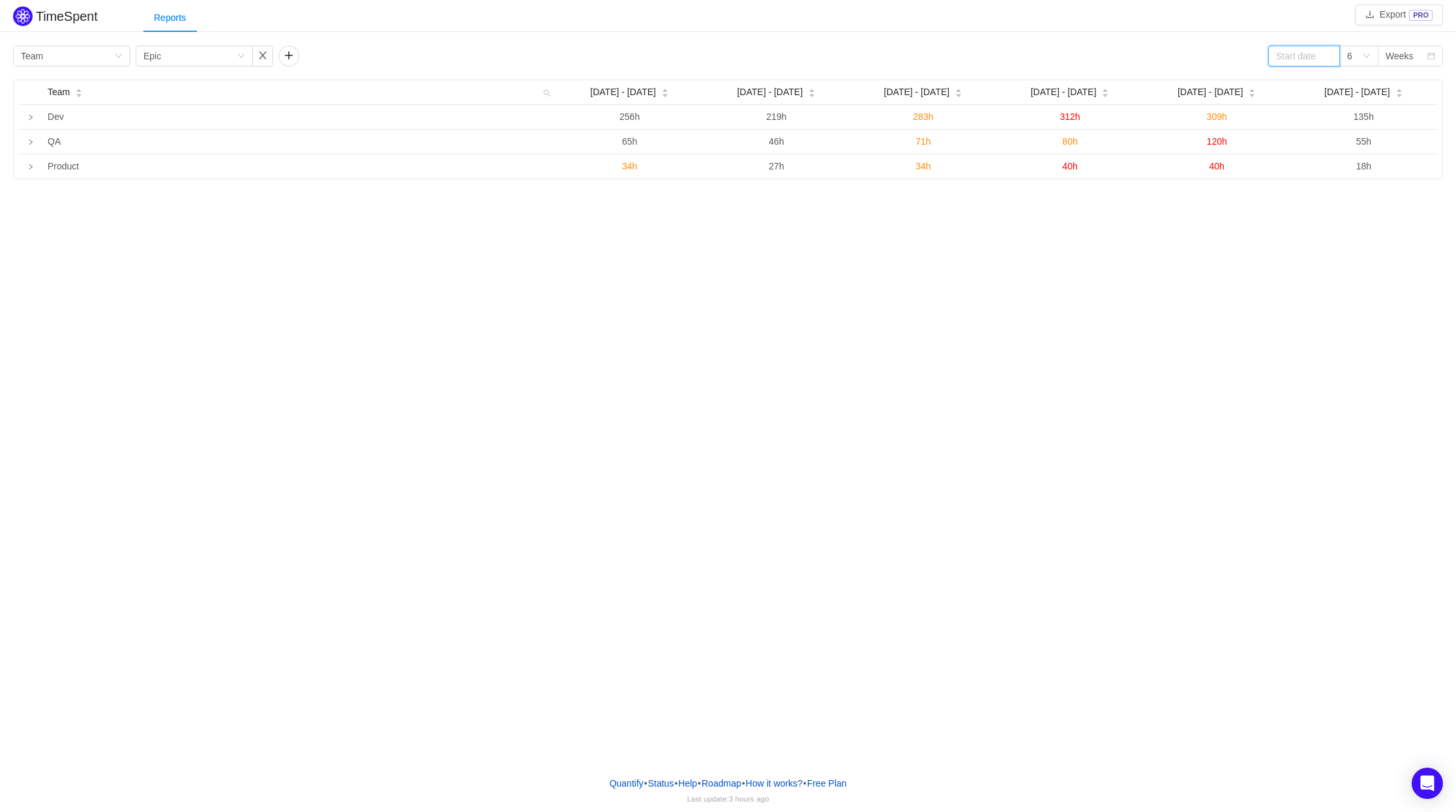
click at [1304, 53] on input at bounding box center [1303, 56] width 71 height 21
click at [1293, 59] on link at bounding box center [1293, 57] width 11 height 26
click at [1308, 103] on div "1" at bounding box center [1308, 105] width 16 height 16
type input "2025-09-01"
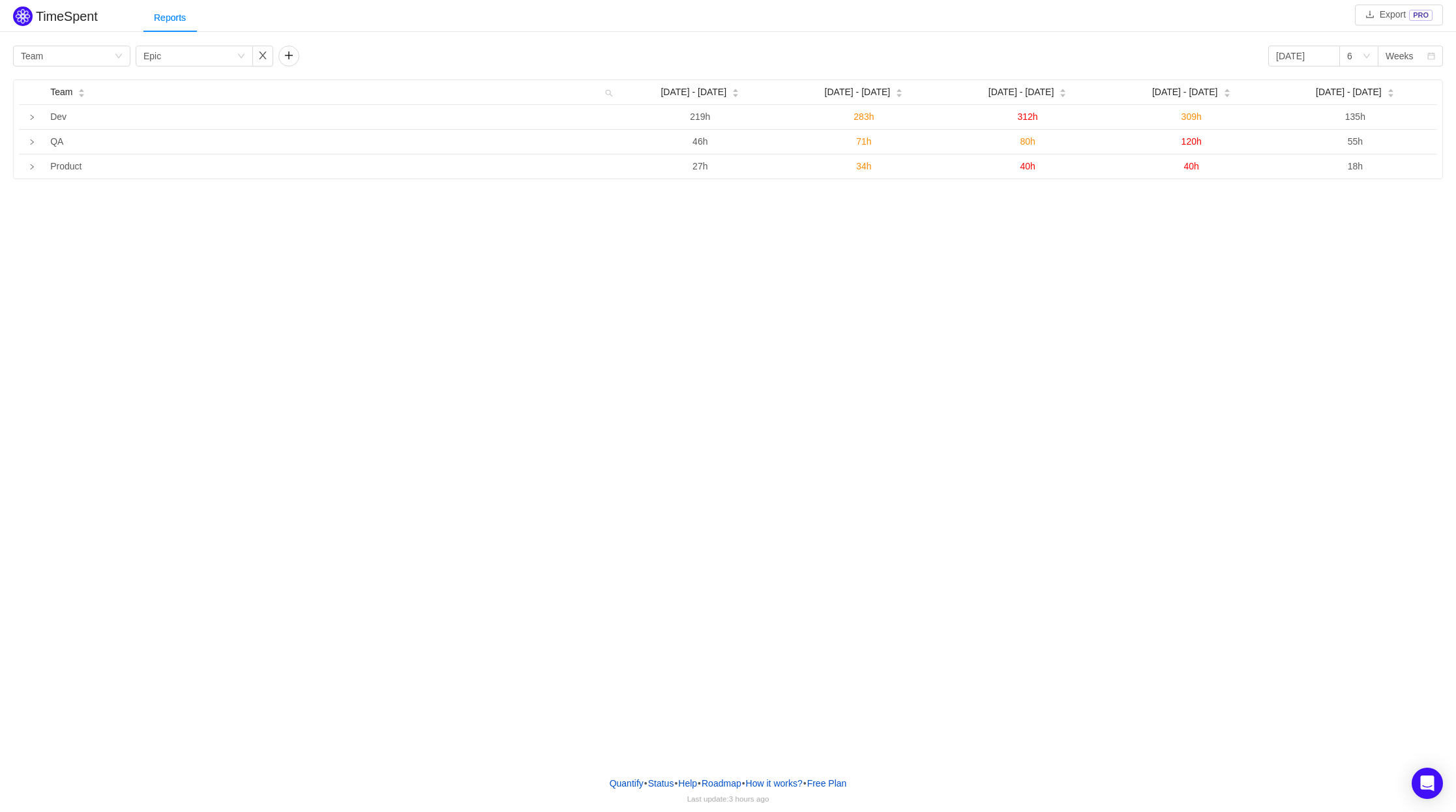
click at [1151, 257] on div "TimeSpent Export PRO Reports Group by Team Group by Epic 2025-09-01 6 Weeks Tea…" at bounding box center [728, 383] width 1456 height 766
click at [1363, 58] on icon "icon: down" at bounding box center [1366, 56] width 8 height 8
click at [1345, 221] on div "TimeSpent Export PRO Reports Group by Team Group by Epic 2025-09-01 6 Weeks Tea…" at bounding box center [728, 383] width 1456 height 766
click at [1361, 56] on div "6" at bounding box center [1355, 56] width 15 height 19
click at [1204, 222] on div "TimeSpent Export PRO Reports Group by Team Group by Epic 2025-09-01 6 Weeks Tea…" at bounding box center [728, 383] width 1456 height 766
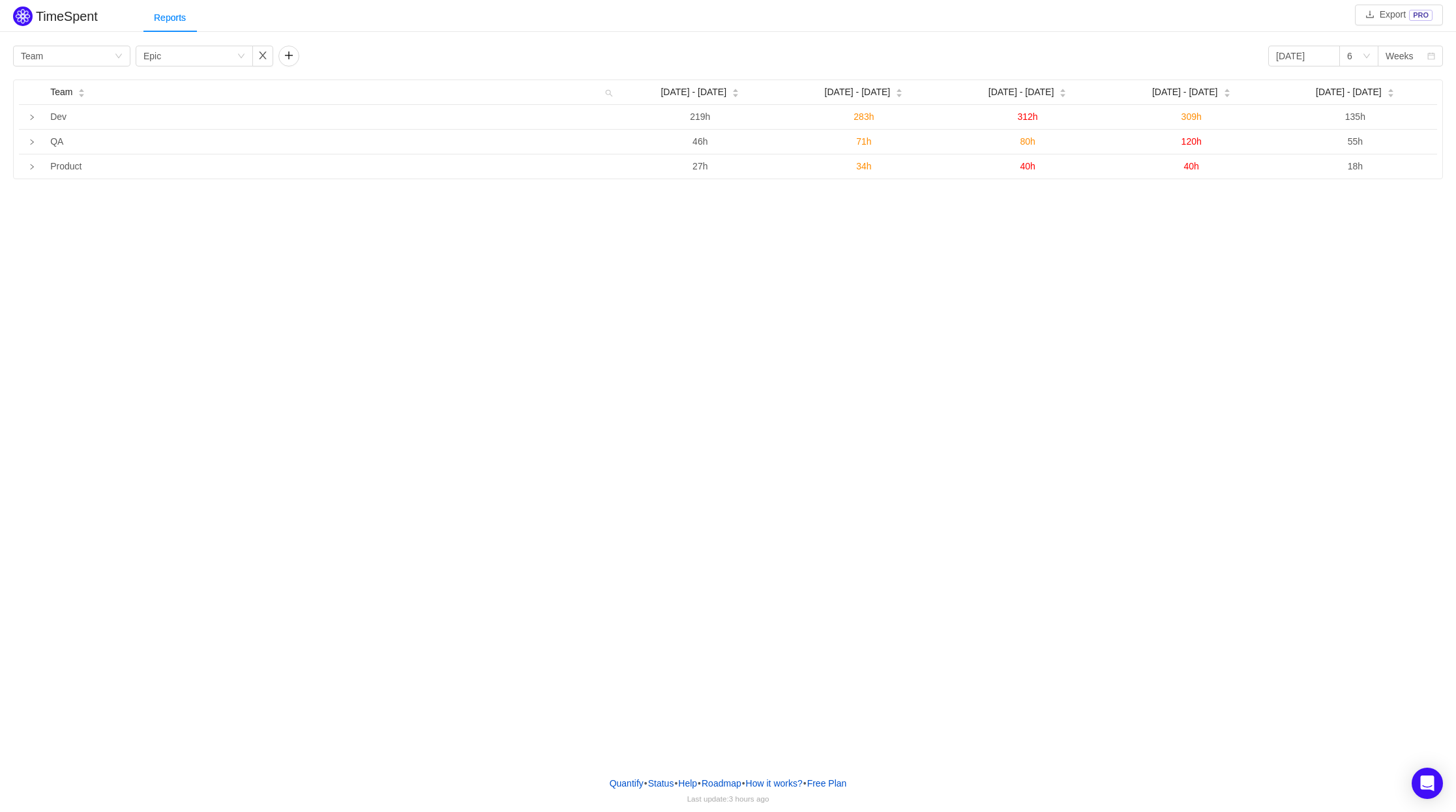
click at [1211, 257] on div "TimeSpent Export PRO Reports Group by Team Group by Epic 2025-09-01 6 Weeks Tea…" at bounding box center [728, 383] width 1456 height 766
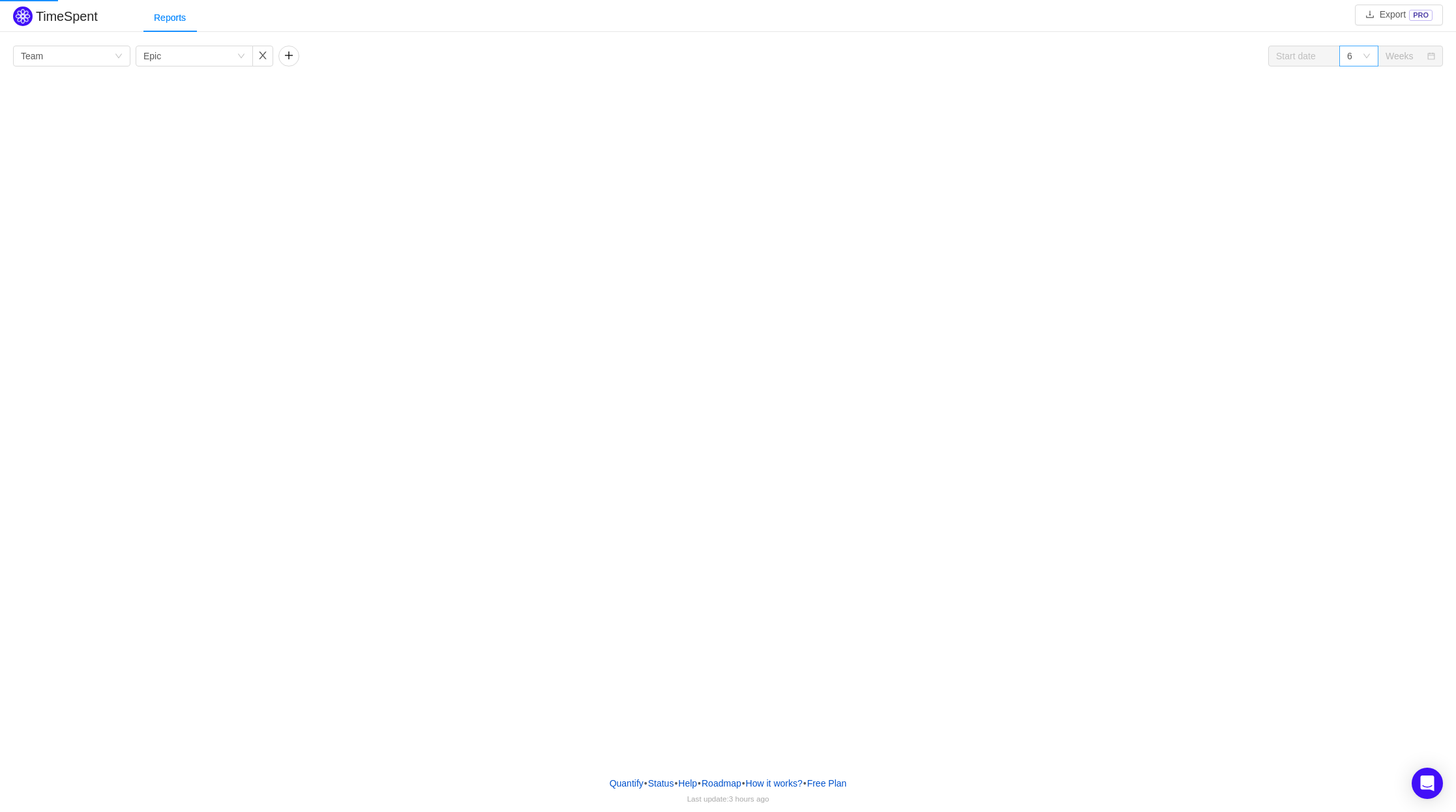
click at [1368, 48] on div "6" at bounding box center [1359, 56] width 39 height 21
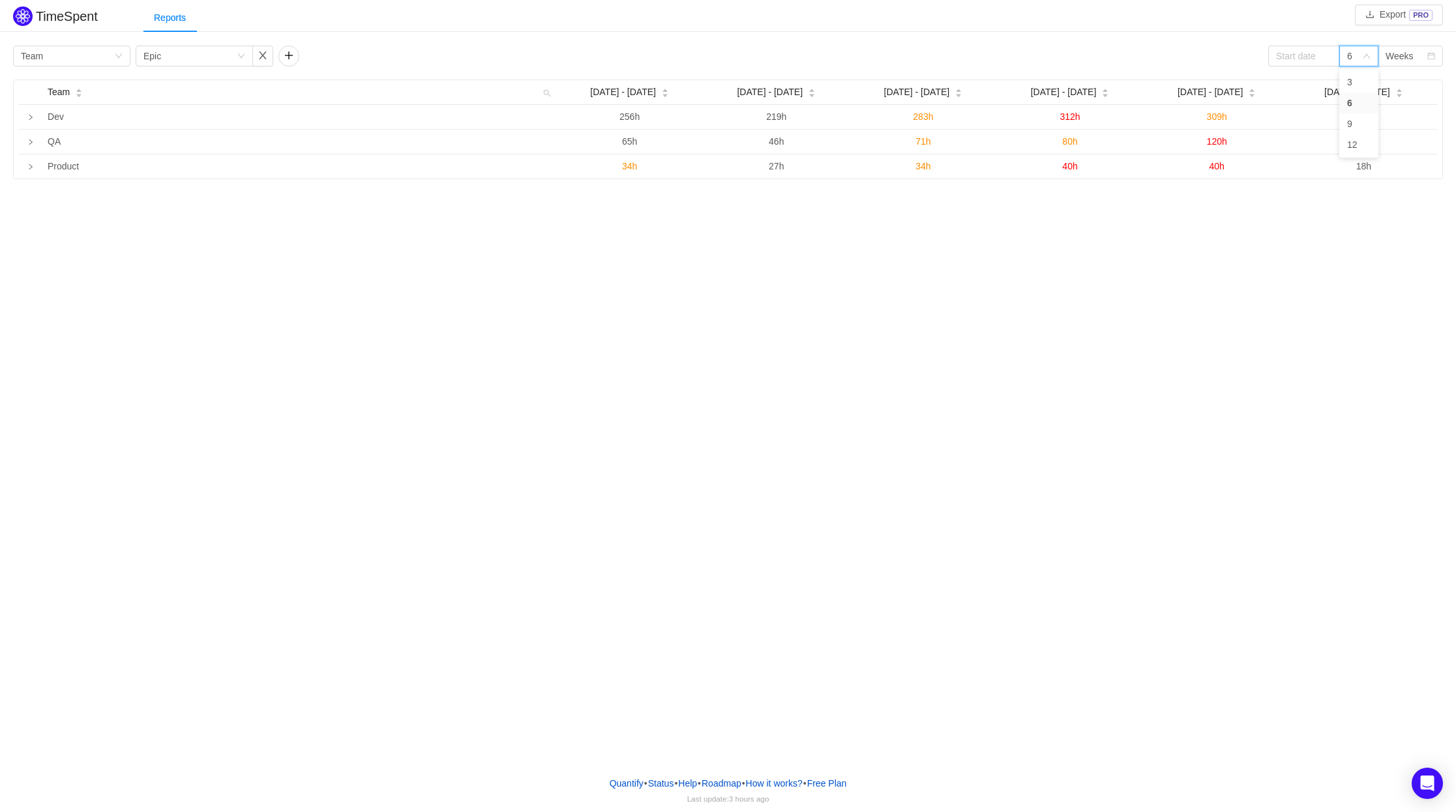
click at [1228, 251] on div "TimeSpent Export PRO Reports Group by Team Group by Epic 6 Weeks Team Aug 25 - …" at bounding box center [728, 383] width 1456 height 766
click at [1427, 774] on div "Open Intercom Messenger" at bounding box center [1427, 784] width 34 height 34
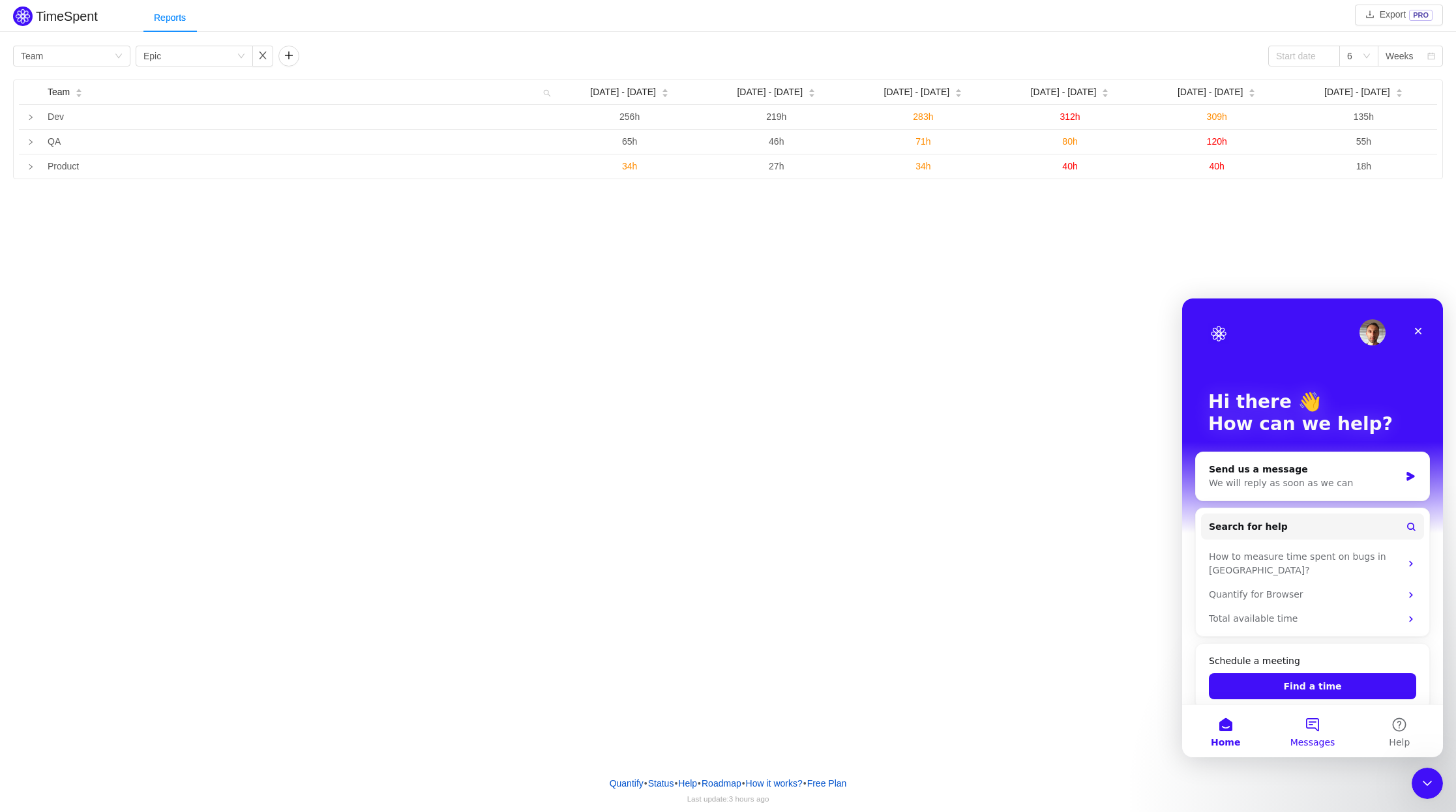
click at [1318, 725] on button "Messages" at bounding box center [1312, 731] width 86 height 52
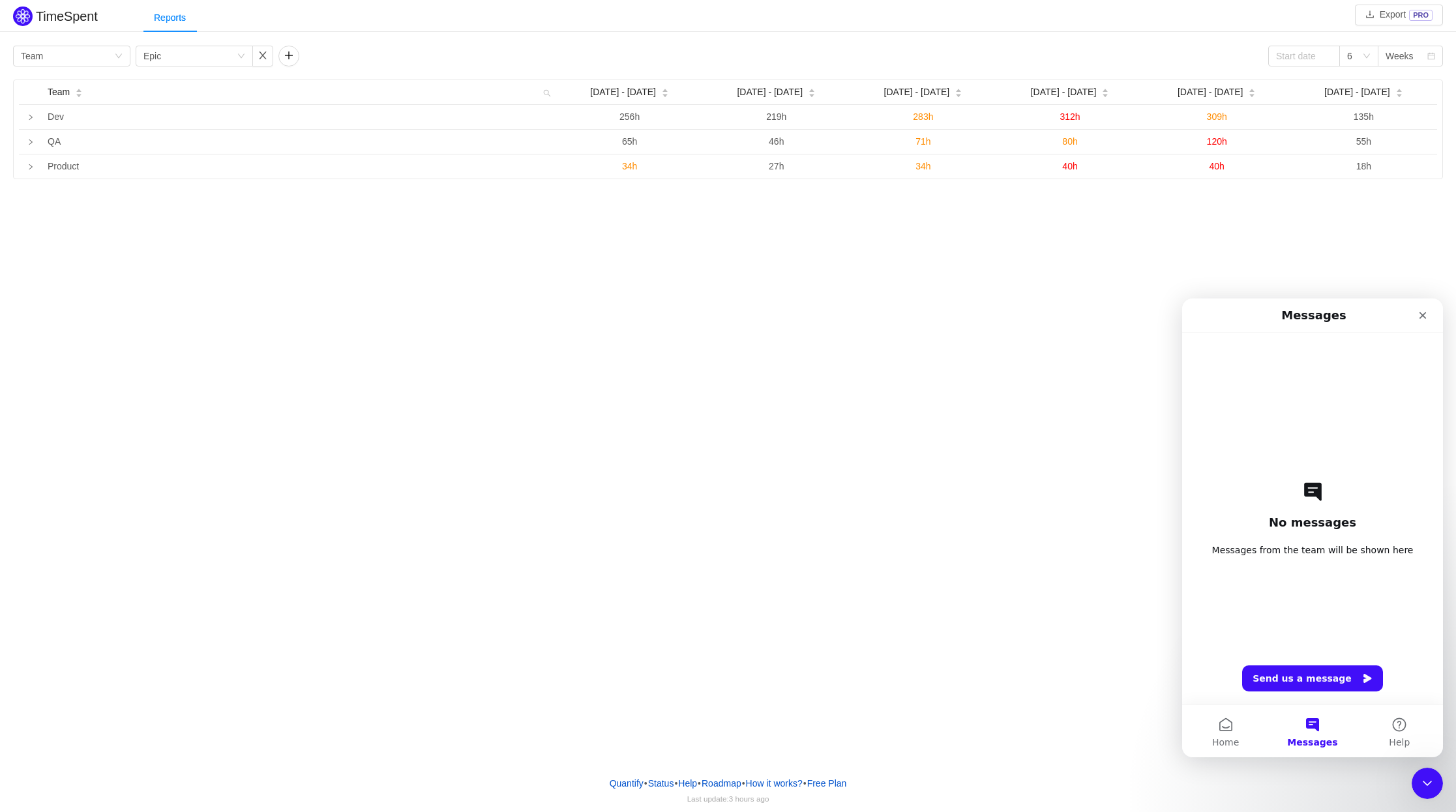
click at [1283, 554] on span "Messages from the team will be shown here" at bounding box center [1313, 550] width 201 height 13
click at [1222, 729] on button "Home" at bounding box center [1226, 731] width 86 height 52
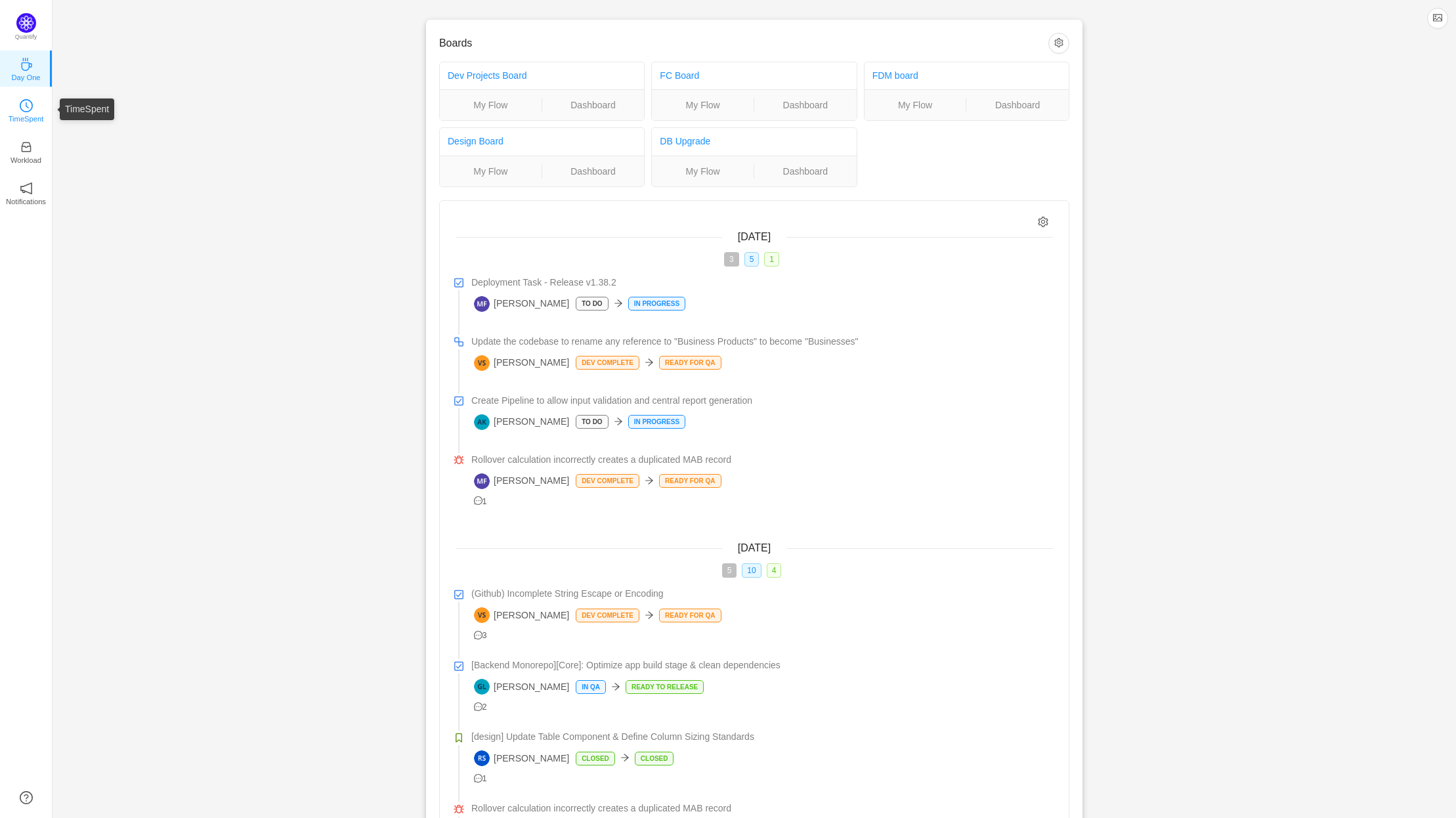
click at [29, 107] on icon "icon: clock-circle" at bounding box center [26, 106] width 13 height 13
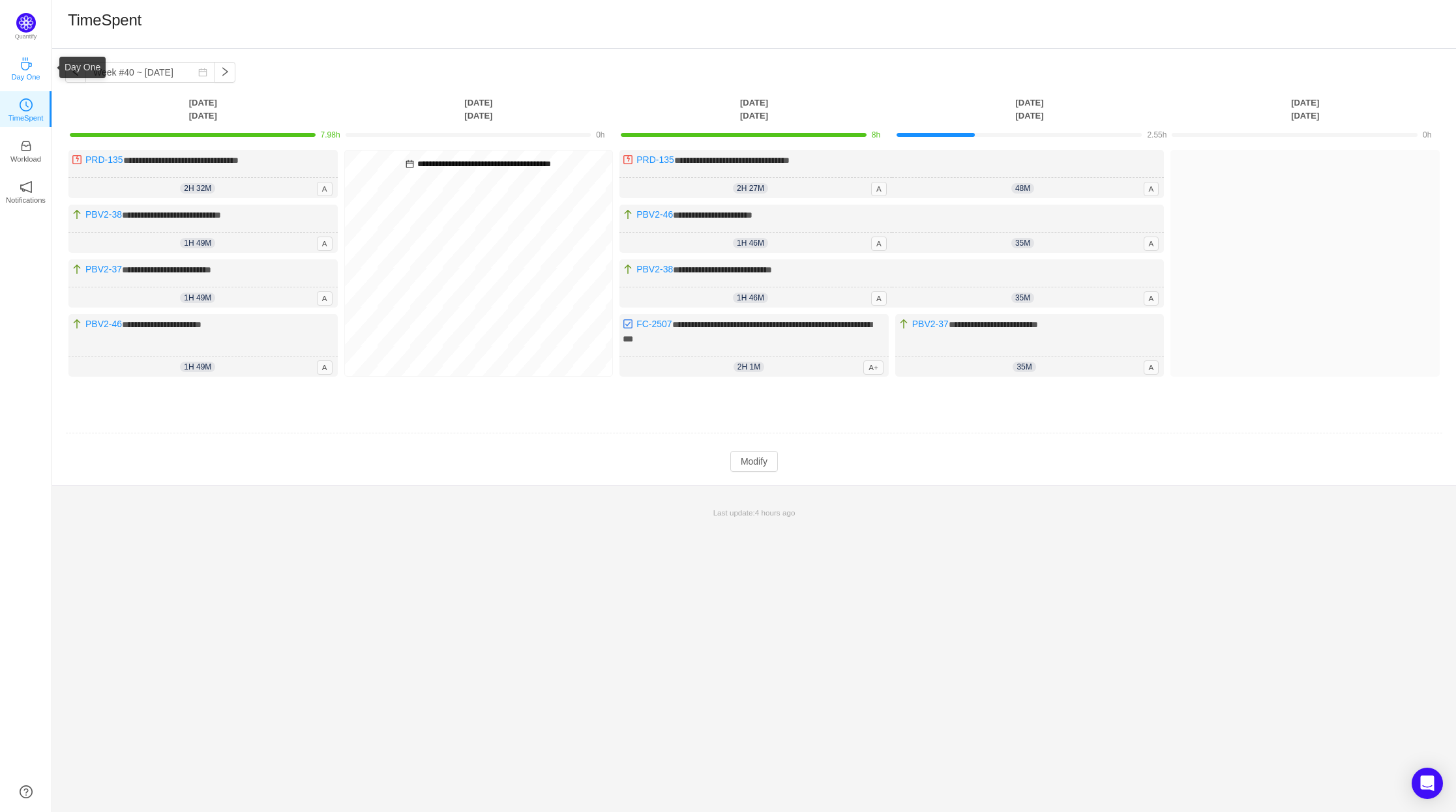
click at [34, 71] on p "Day One" at bounding box center [26, 77] width 29 height 11
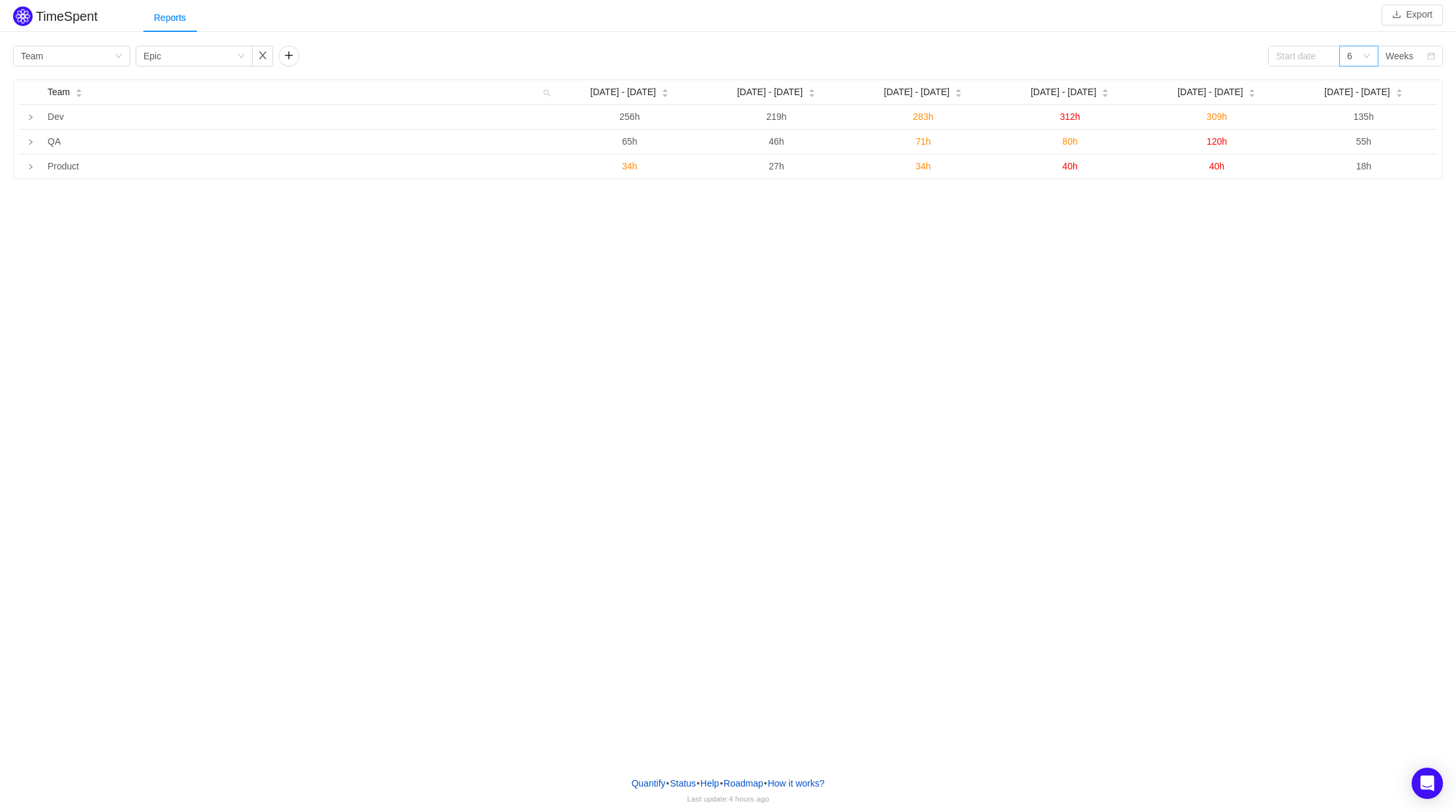
click at [1345, 63] on div "6" at bounding box center [1359, 56] width 39 height 21
click at [787, 222] on div "TimeSpent Export Reports Group by Team Group by Epic 6 Weeks Team [DATE] - [DAT…" at bounding box center [728, 383] width 1456 height 766
click at [1413, 16] on button "Export" at bounding box center [1413, 15] width 62 height 21
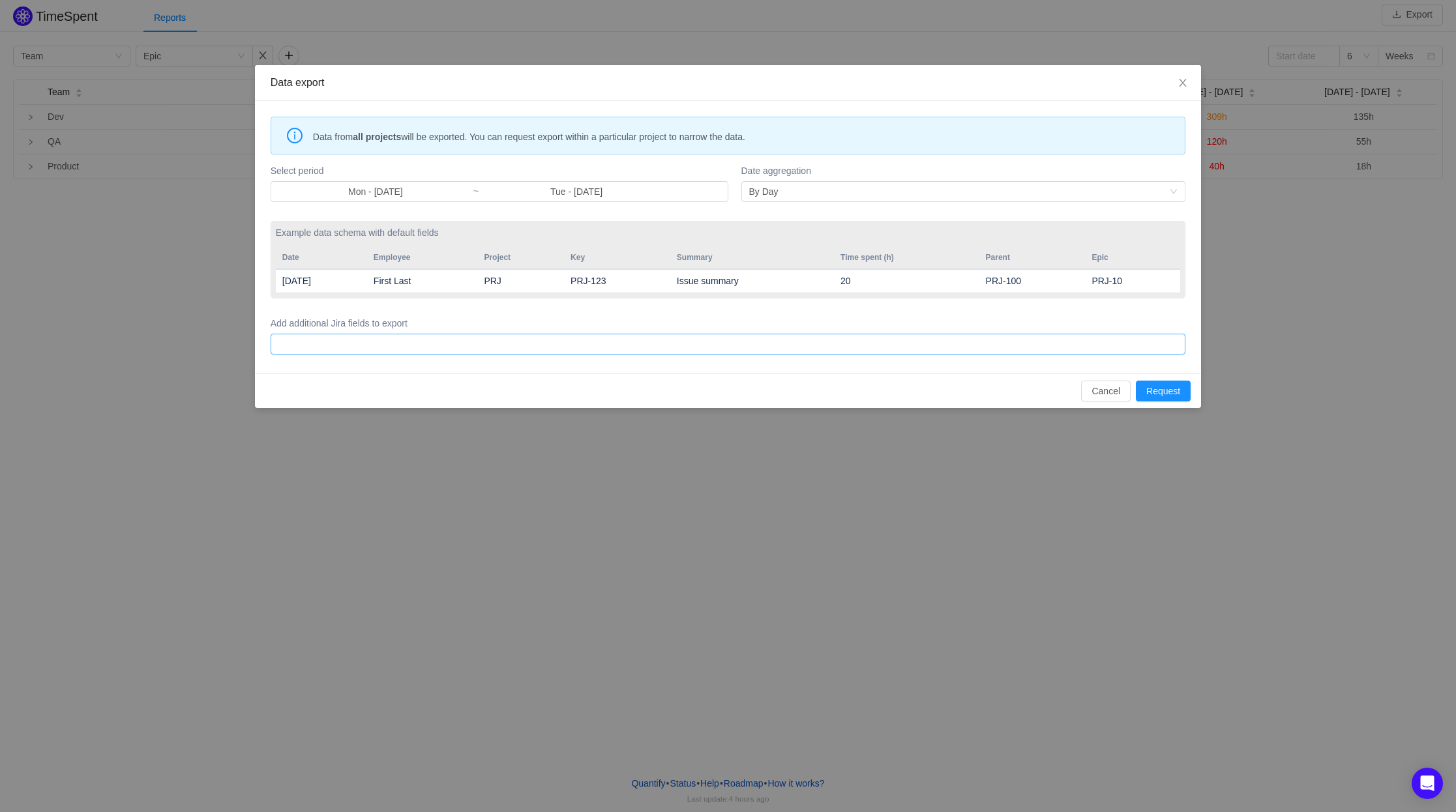
click at [430, 347] on div at bounding box center [726, 344] width 903 height 19
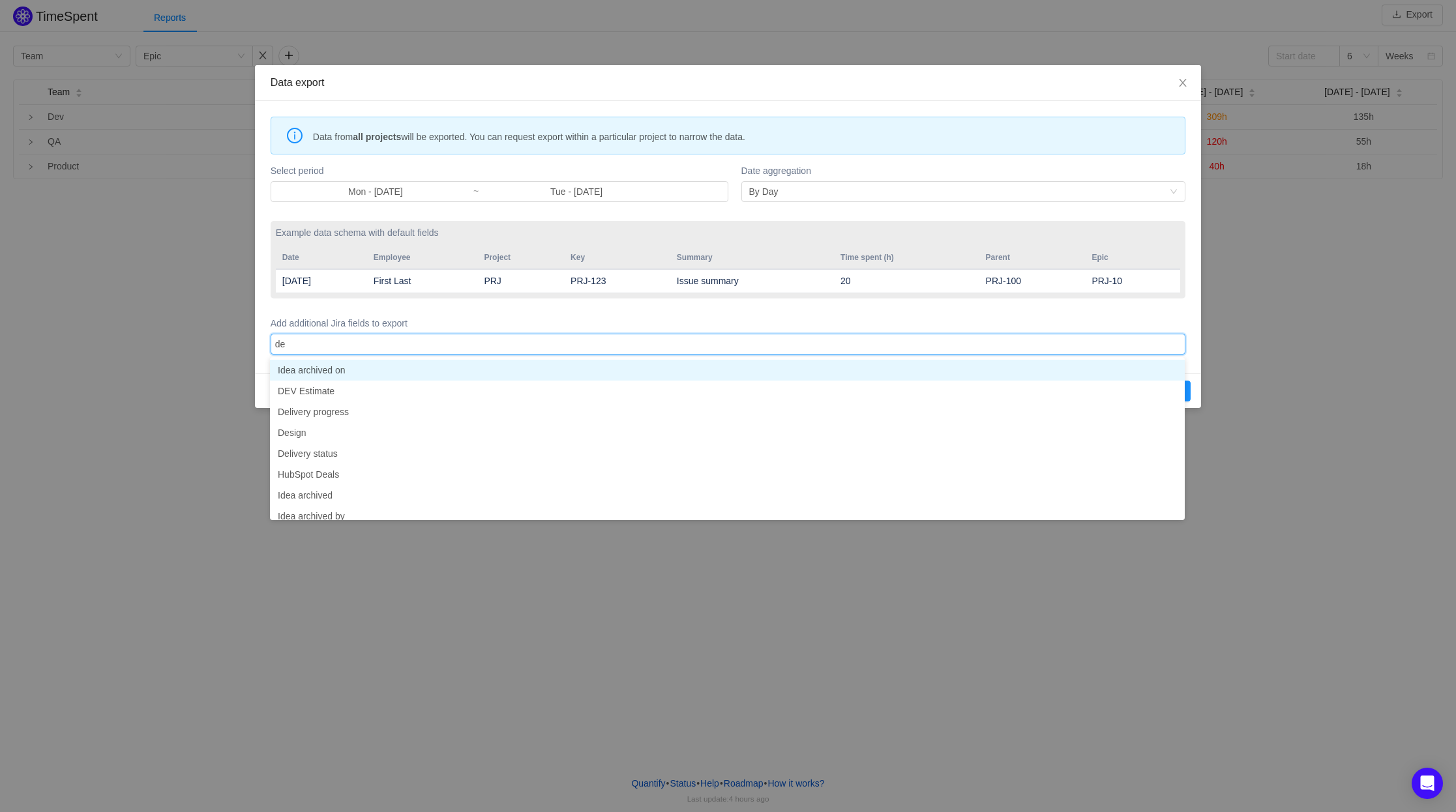
type input "dev"
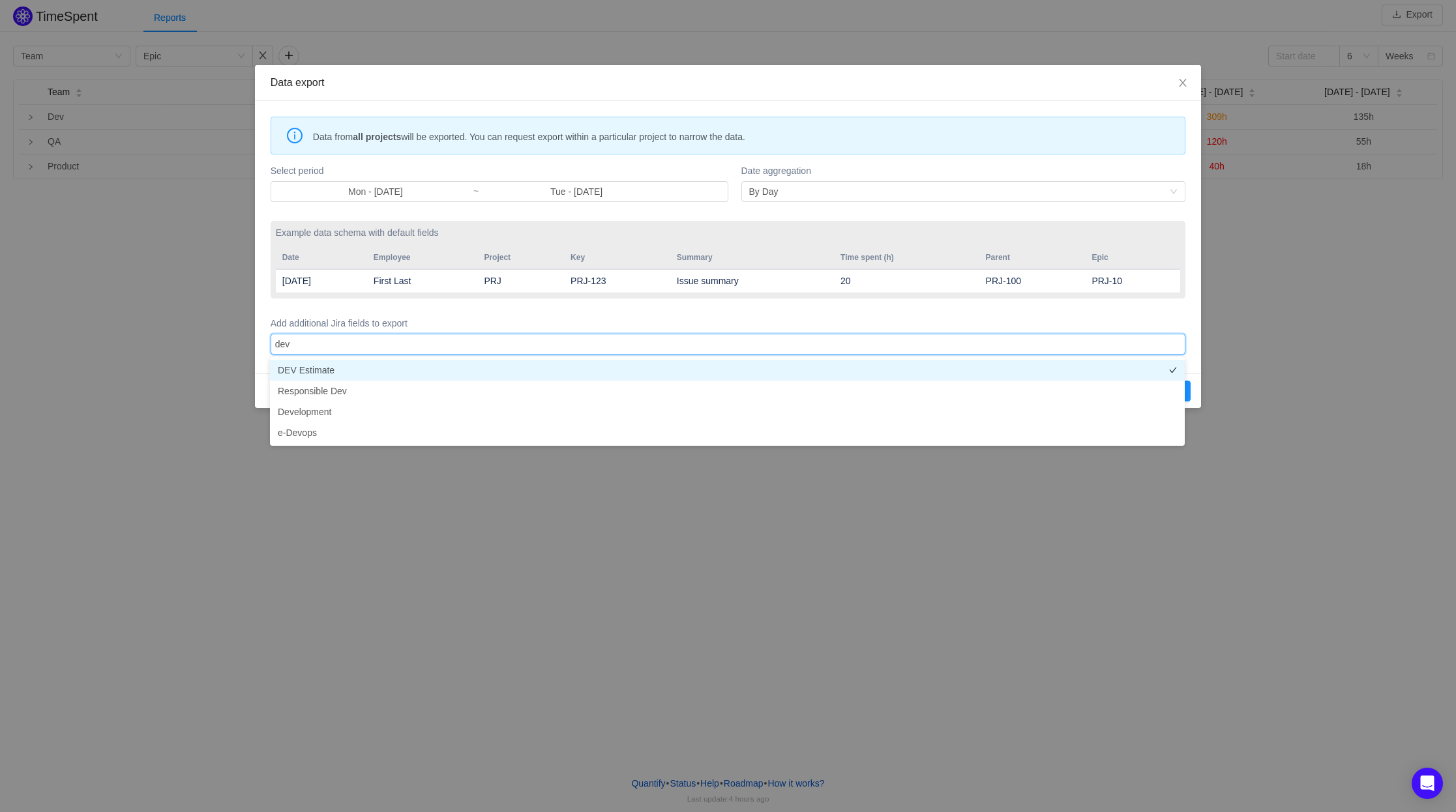
click at [422, 374] on li "DEV Estimate" at bounding box center [727, 370] width 915 height 21
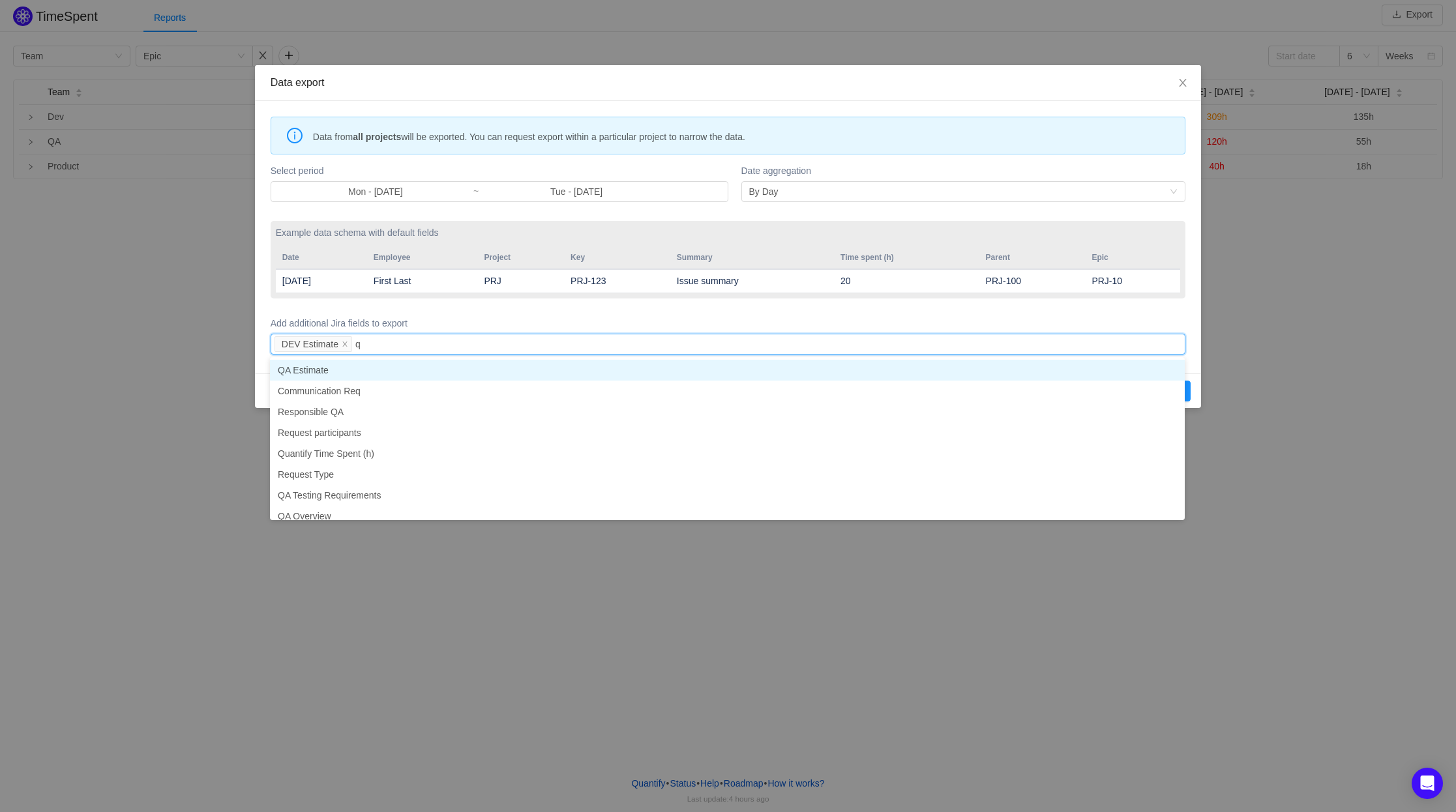
type input "qa"
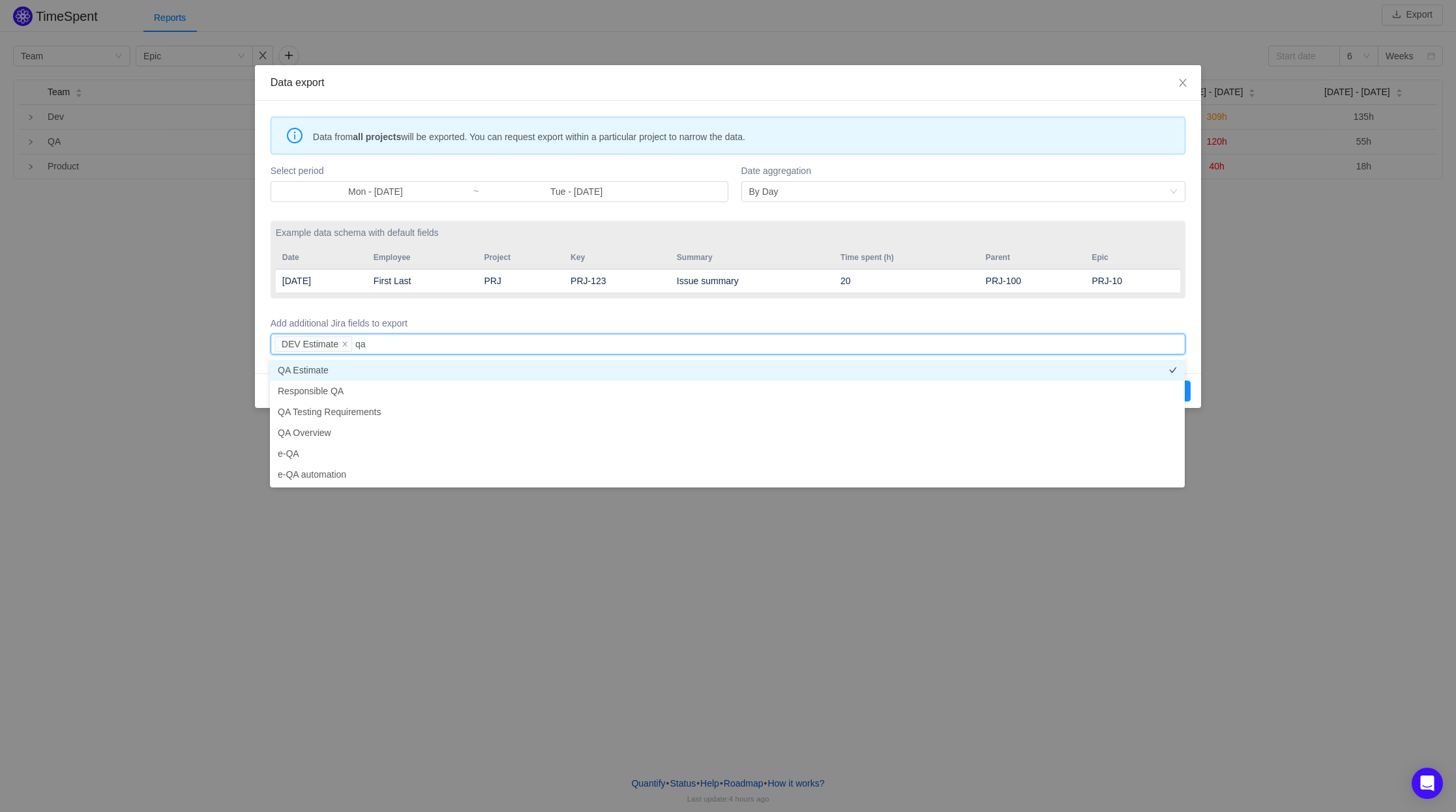
click at [412, 370] on li "QA Estimate" at bounding box center [727, 370] width 915 height 21
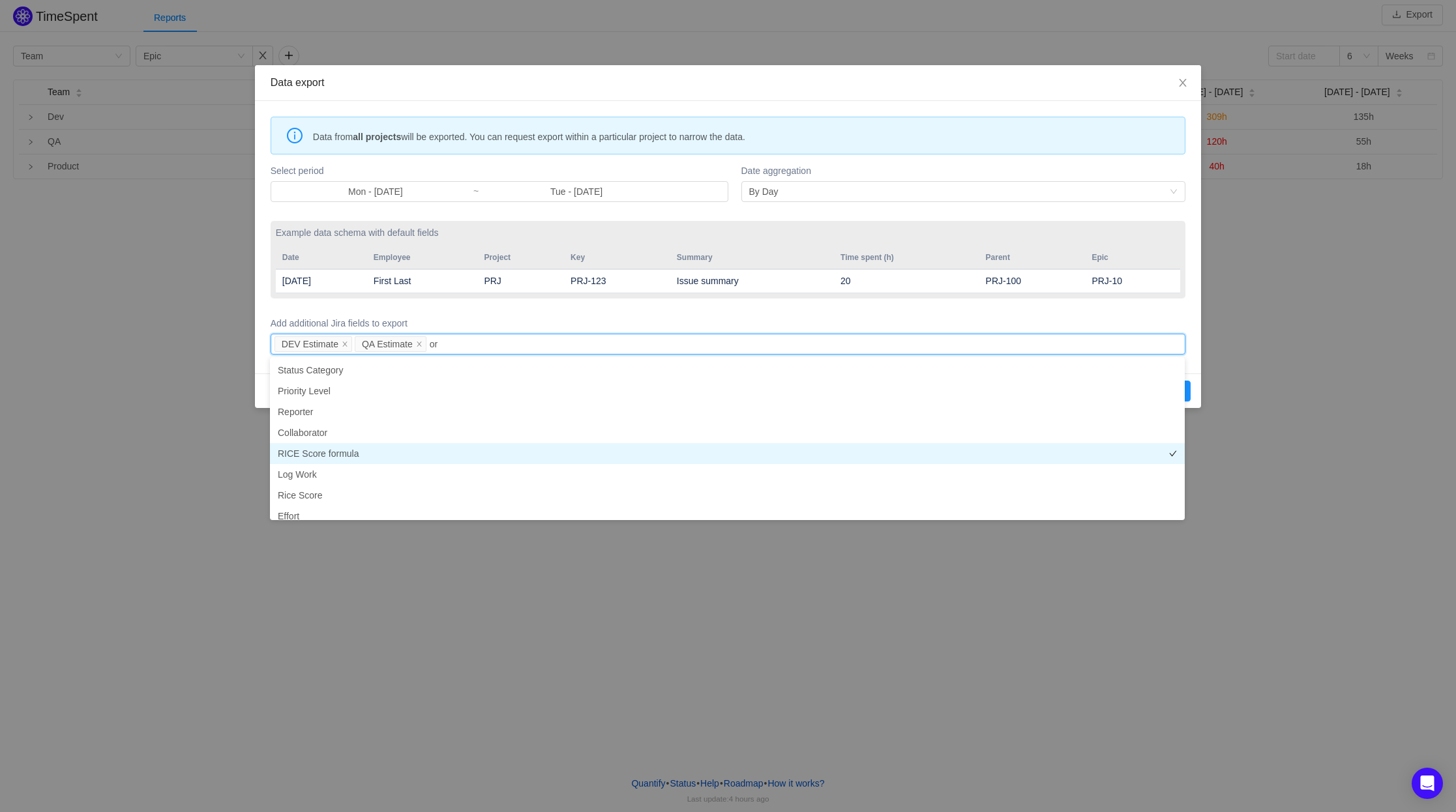
type input "o"
type input "qua"
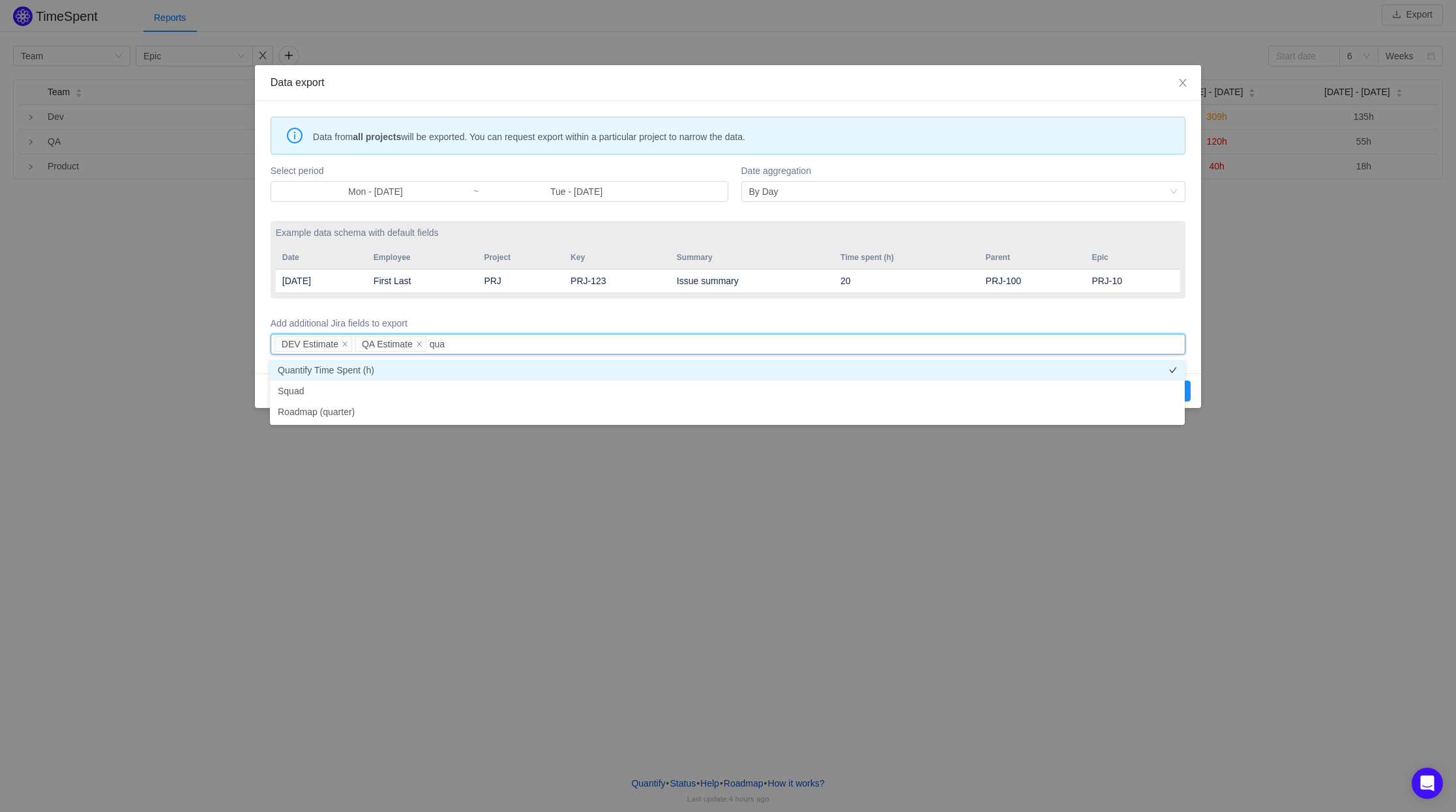
click at [401, 365] on li "Quantify Time Spent (h)" at bounding box center [727, 370] width 915 height 21
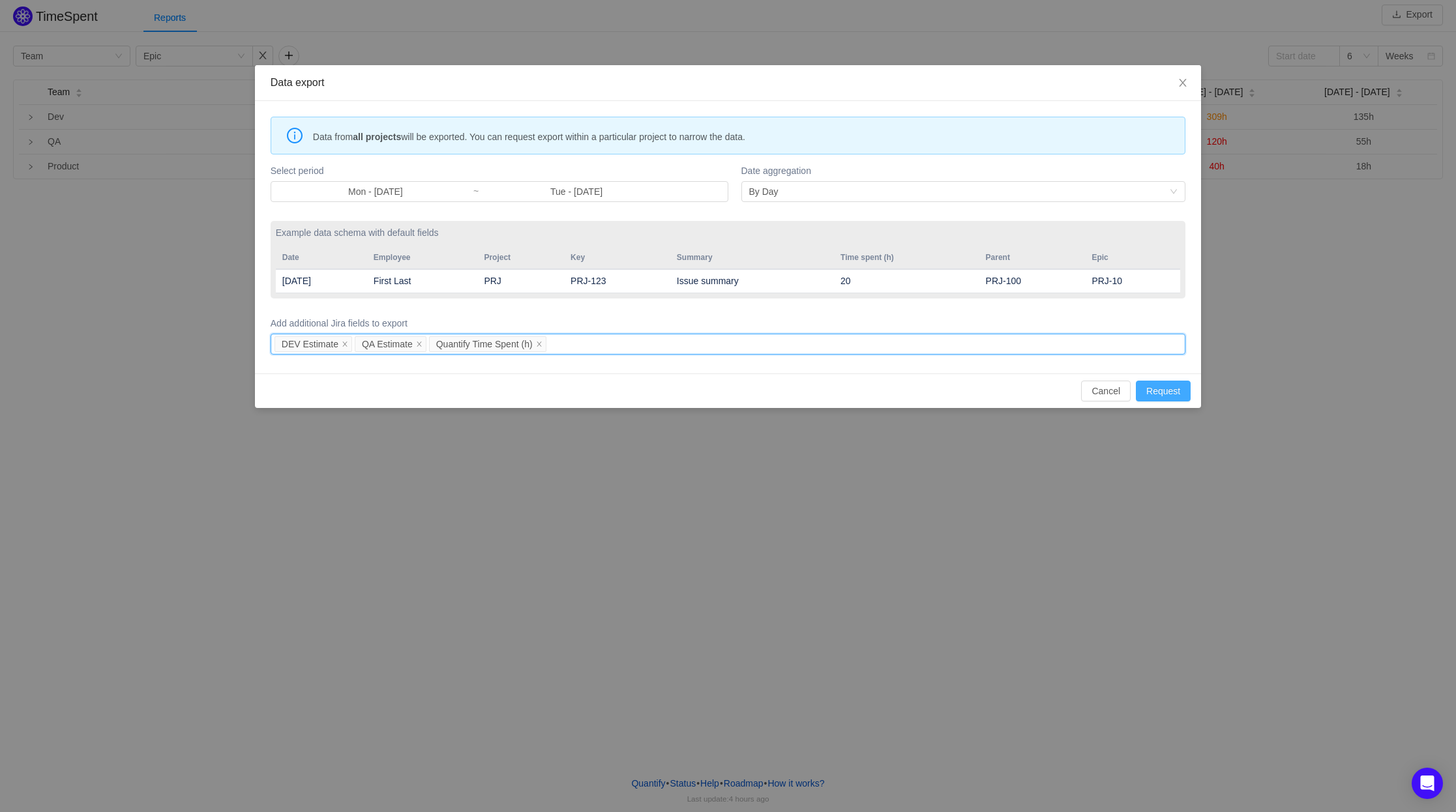
click at [1162, 391] on button "Request" at bounding box center [1163, 391] width 55 height 21
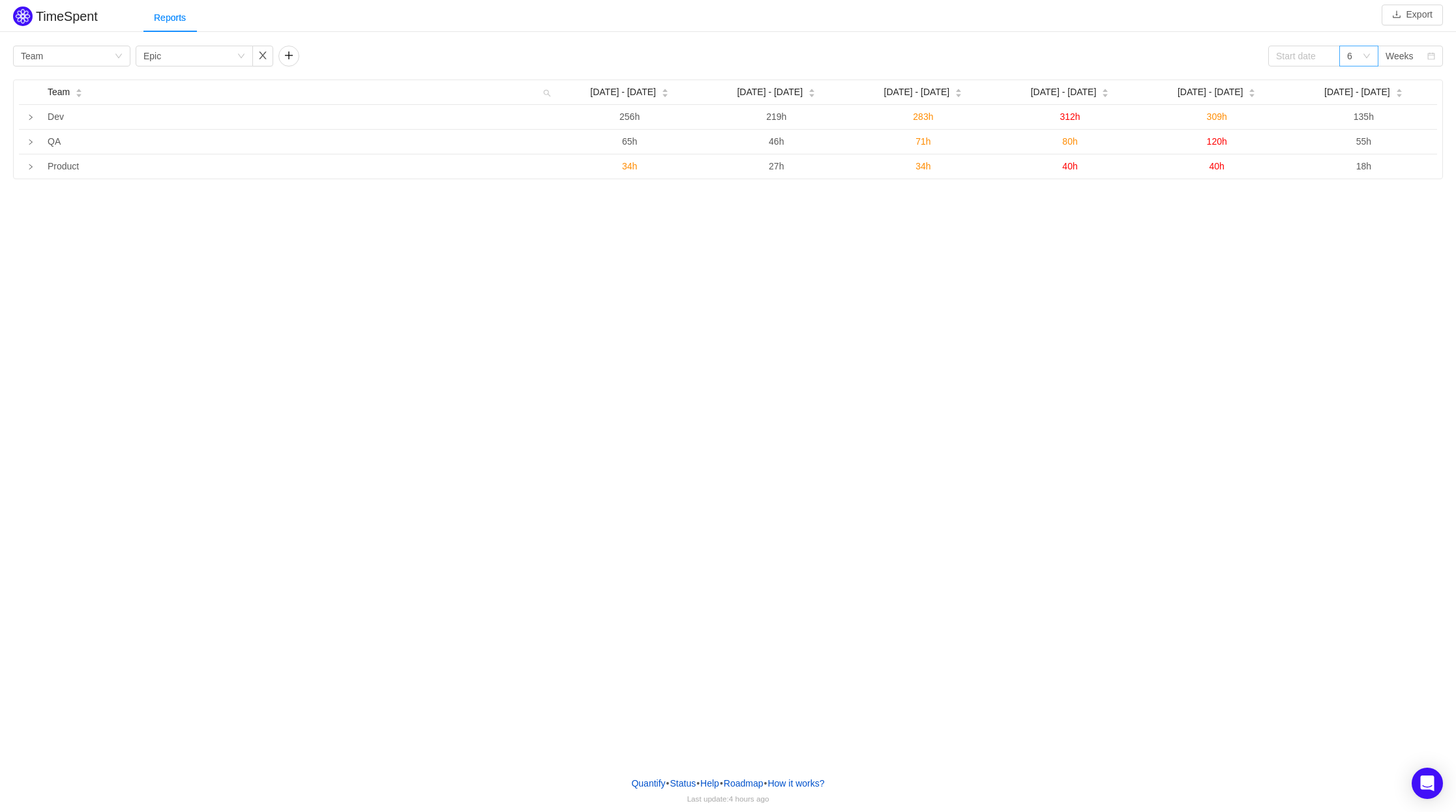
click at [1365, 56] on icon "icon: down" at bounding box center [1366, 56] width 6 height 4
click at [813, 329] on div "TimeSpent Export Reports Group by Team Group by Epic 6 Weeks Team [DATE] - [DAT…" at bounding box center [728, 383] width 1456 height 766
click at [216, 290] on div "TimeSpent Export Reports Group by Team Group by Epic 6 Weeks Team [DATE] - [DAT…" at bounding box center [728, 383] width 1456 height 766
click at [1415, 17] on button "Export" at bounding box center [1413, 15] width 62 height 21
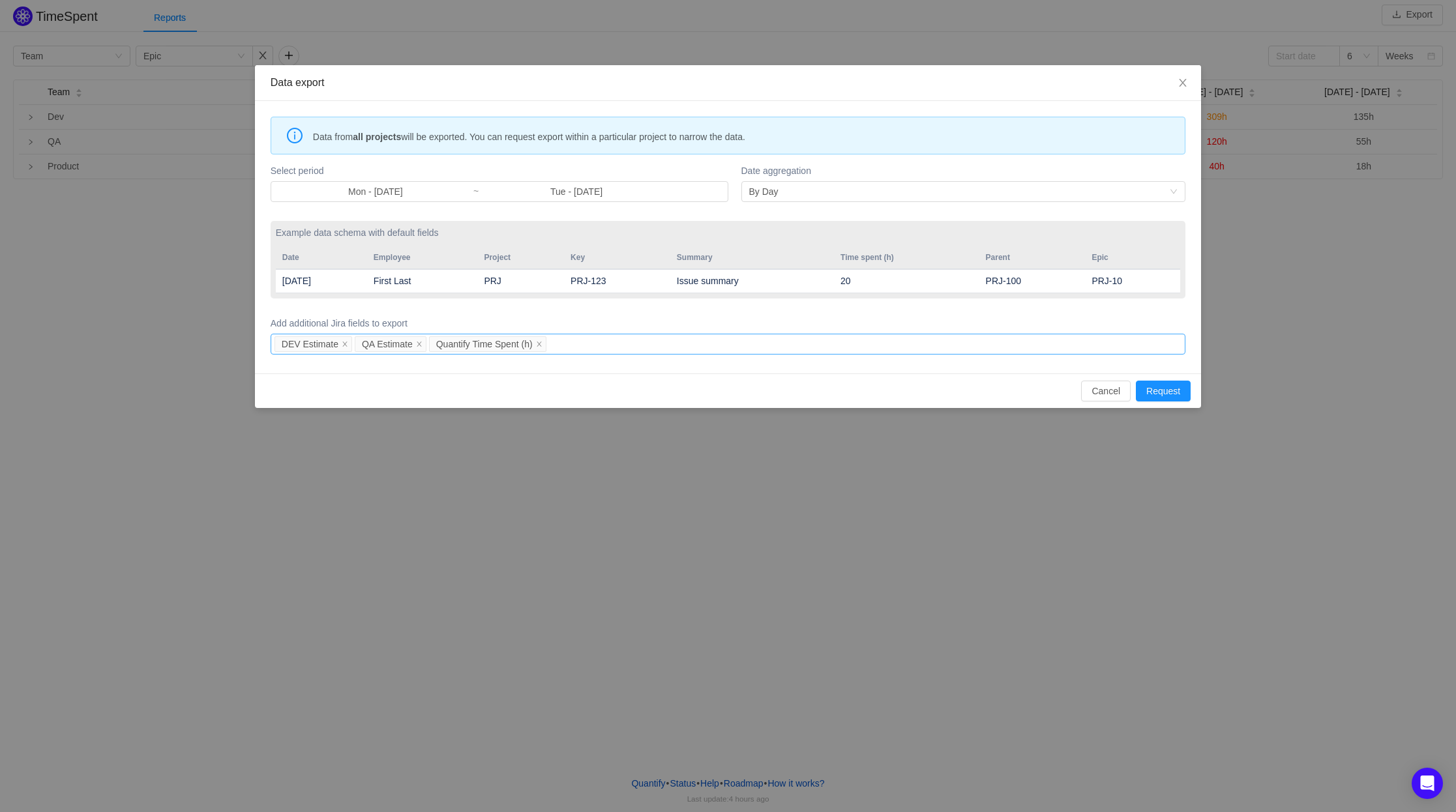
click at [618, 344] on div "DEV Estimate QA Estimate Quantify Time Spent (h)" at bounding box center [726, 344] width 903 height 19
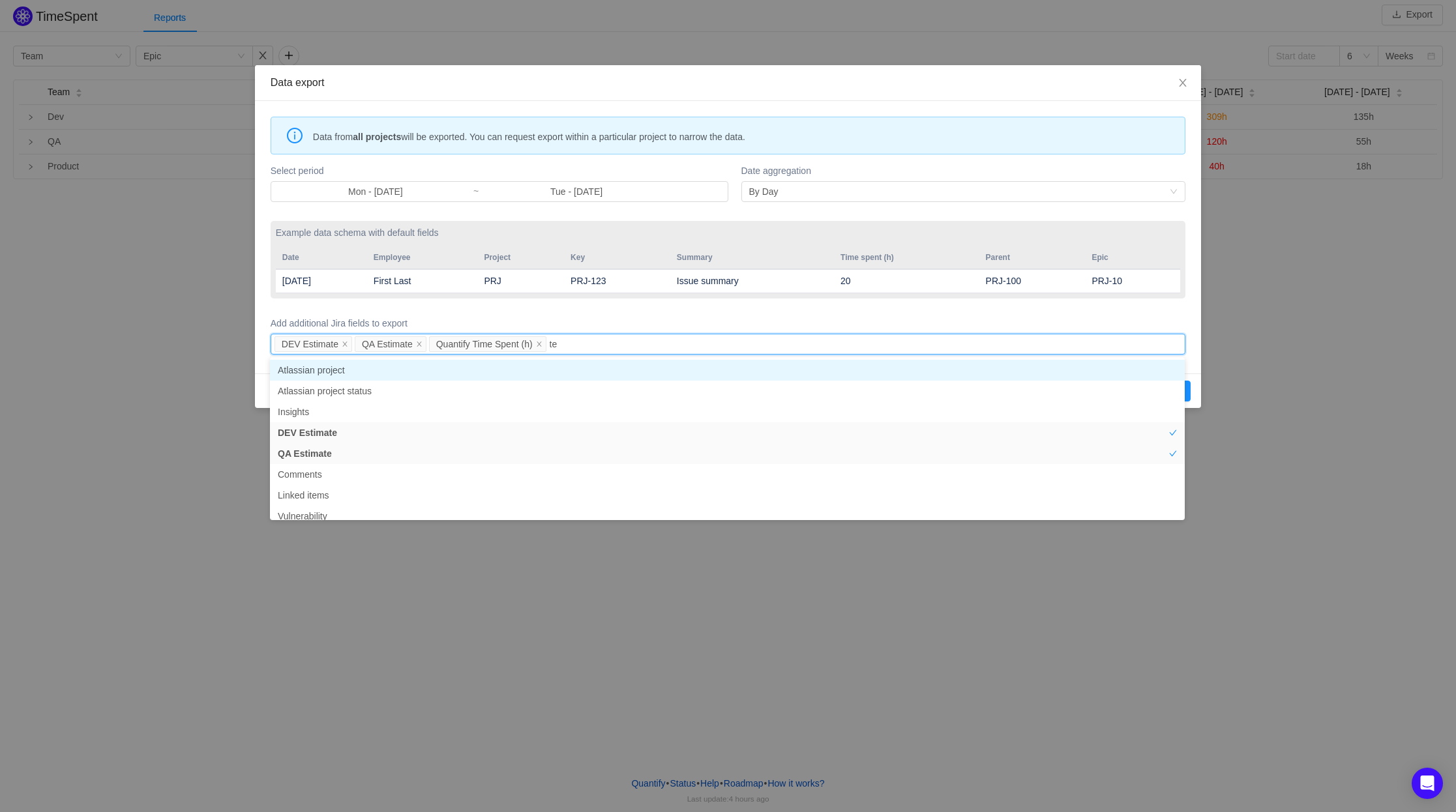
type input "tea"
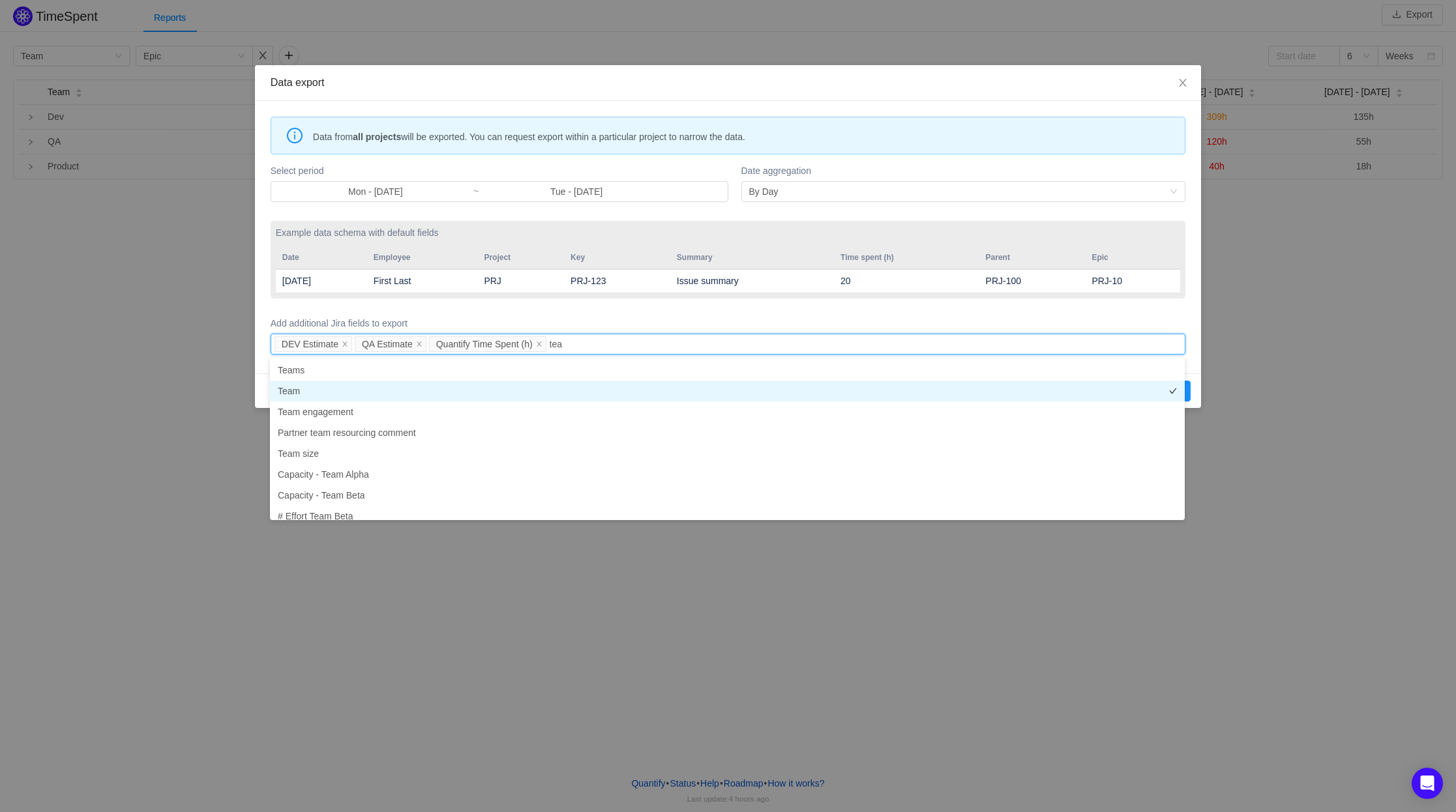
click at [612, 391] on li "Team" at bounding box center [727, 391] width 915 height 21
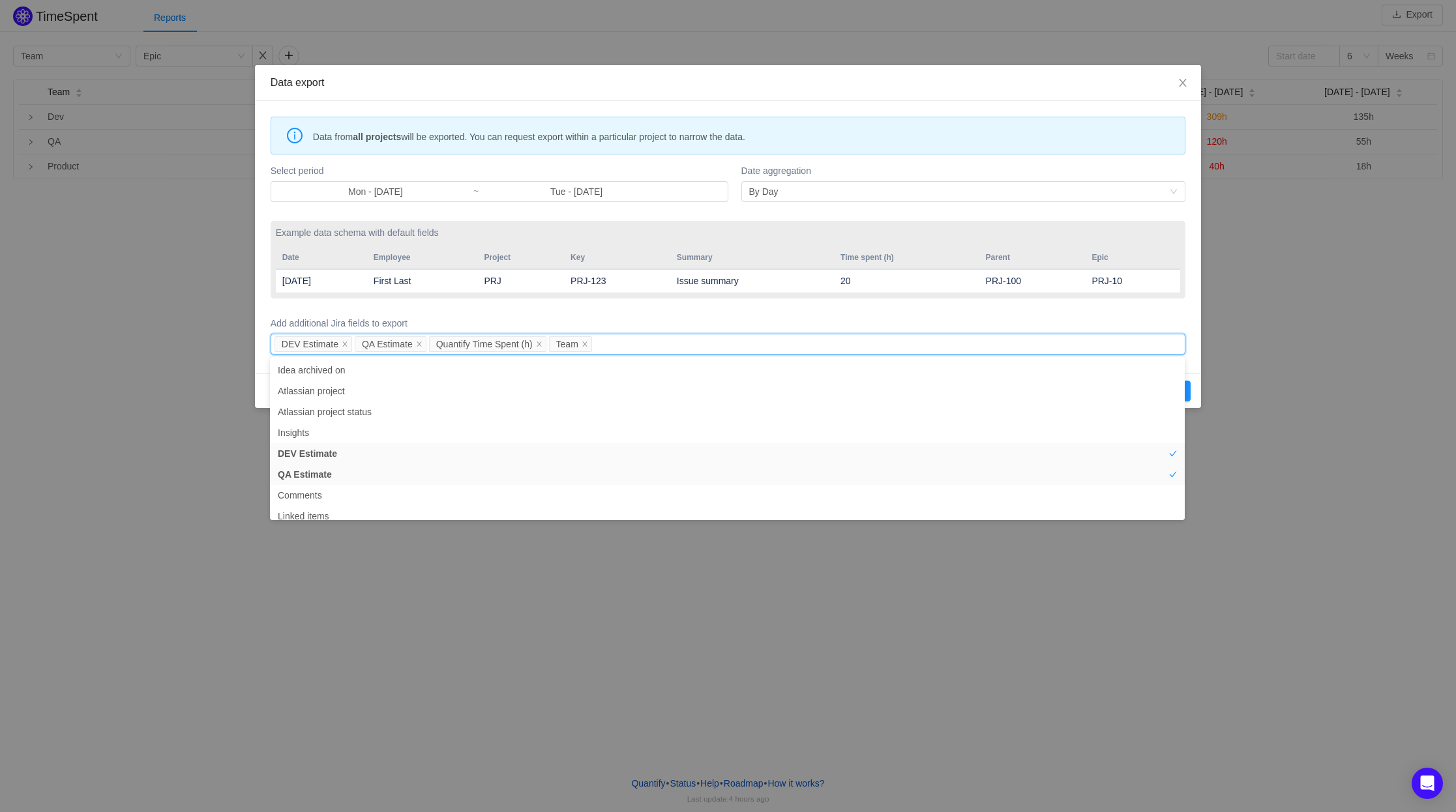
click at [1008, 314] on div "Add additional Jira fields to export DEV Estimate QA Estimate Quantify Time Spe…" at bounding box center [728, 335] width 915 height 43
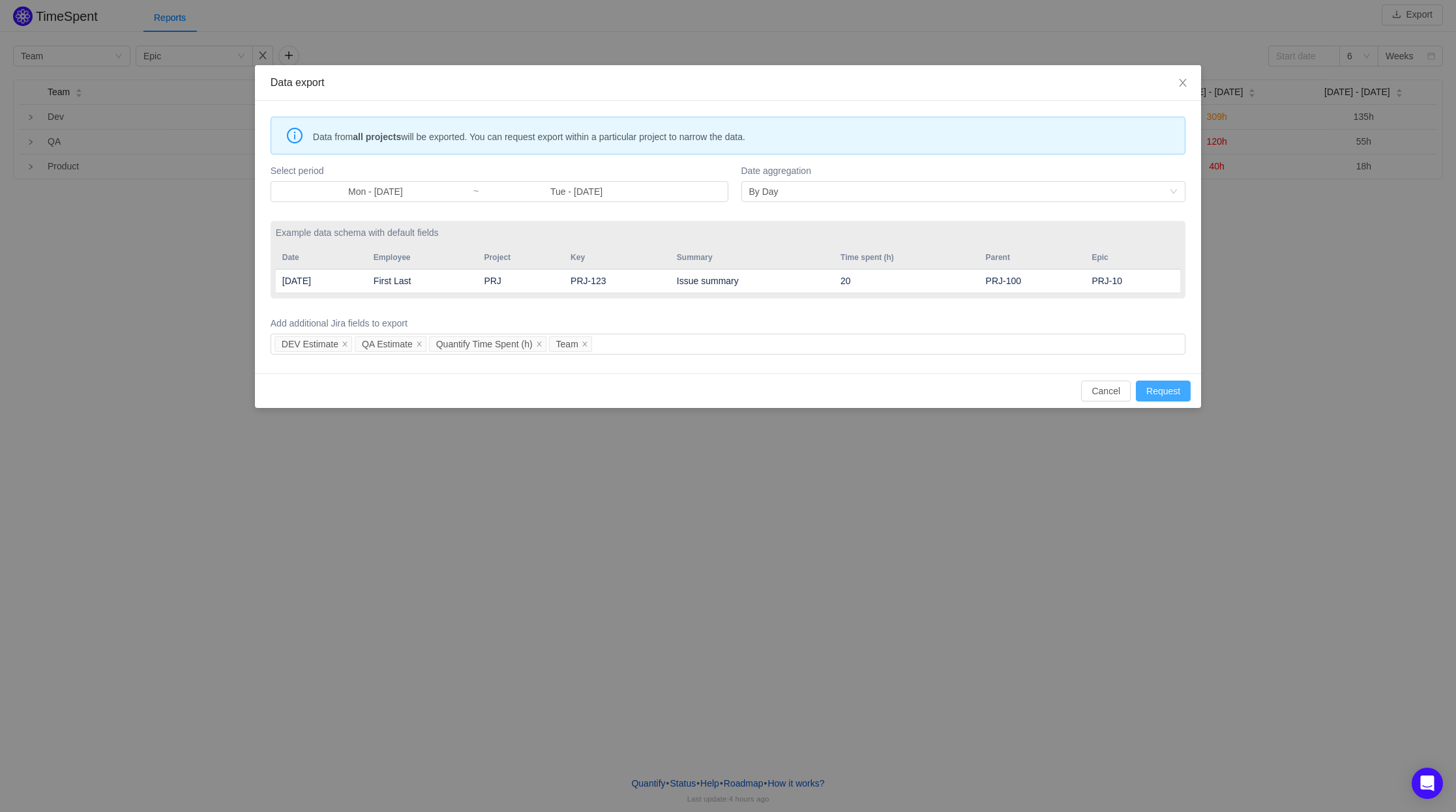
click at [1181, 391] on button "Request" at bounding box center [1163, 391] width 55 height 21
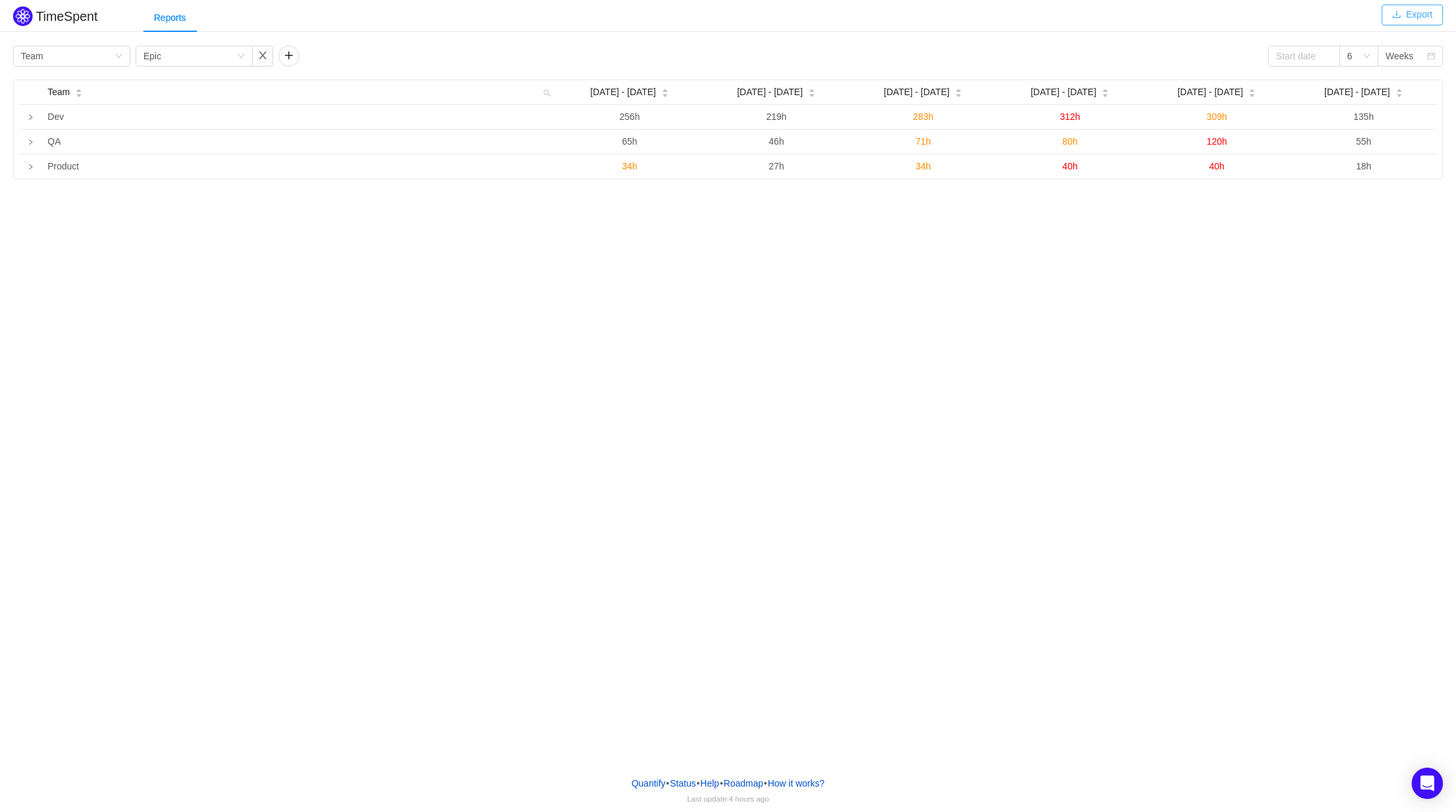
click at [1405, 17] on button "Export" at bounding box center [1413, 15] width 62 height 21
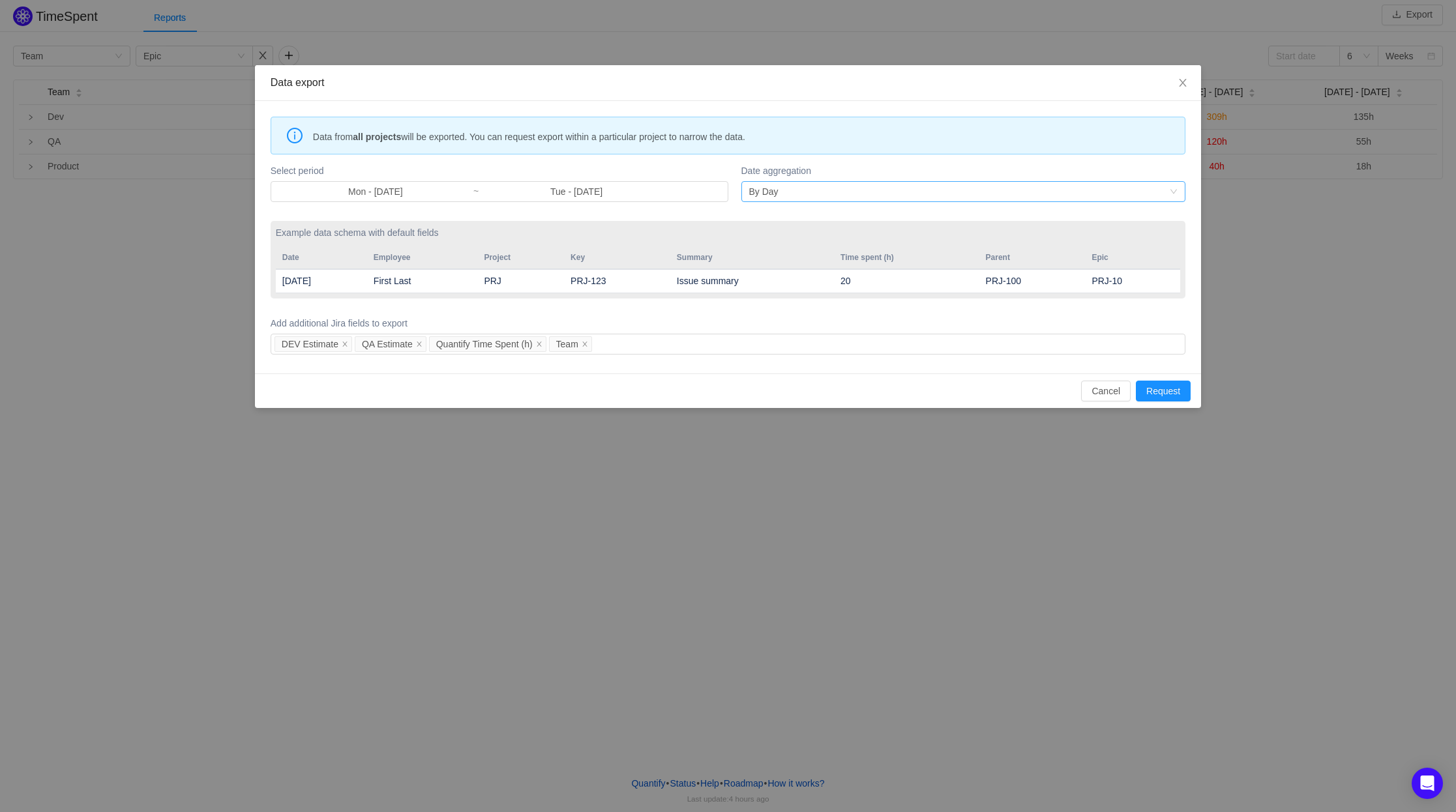
click at [817, 191] on div "By Day" at bounding box center [959, 191] width 421 height 19
click at [864, 164] on label "Date aggregation" at bounding box center [964, 171] width 444 height 14
drag, startPoint x: 834, startPoint y: 295, endPoint x: 890, endPoint y: 298, distance: 56.1
click at [890, 298] on div "Example data schema with default fields Date Employee Project Key Summary Time …" at bounding box center [728, 260] width 915 height 78
click at [1102, 397] on button "Cancel" at bounding box center [1106, 391] width 49 height 21
